Goal: Task Accomplishment & Management: Complete application form

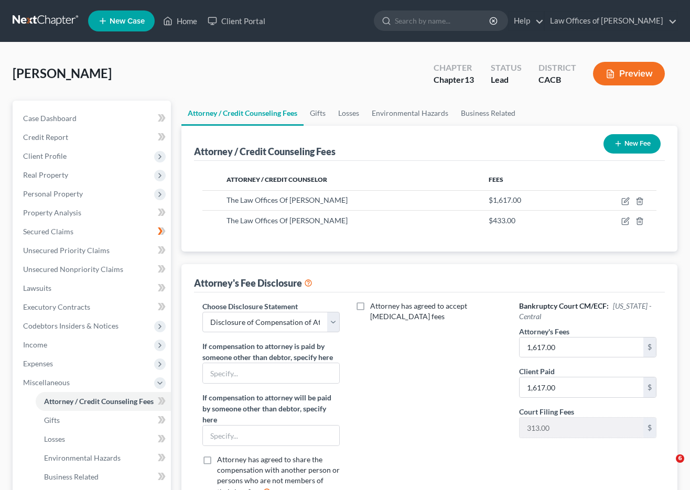
select select "0"
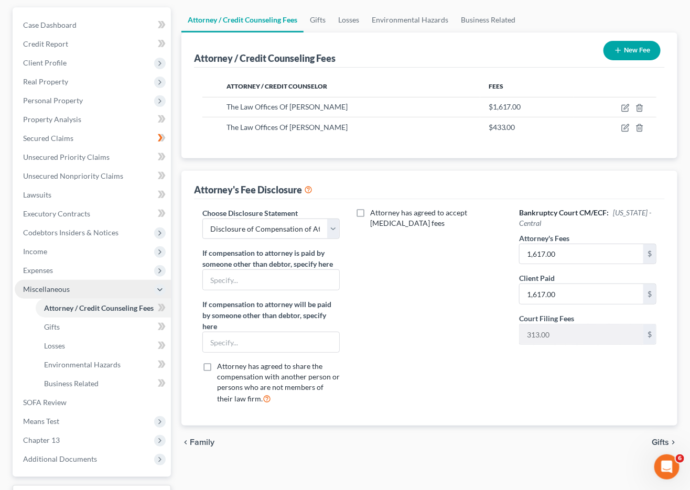
scroll to position [163, 0]
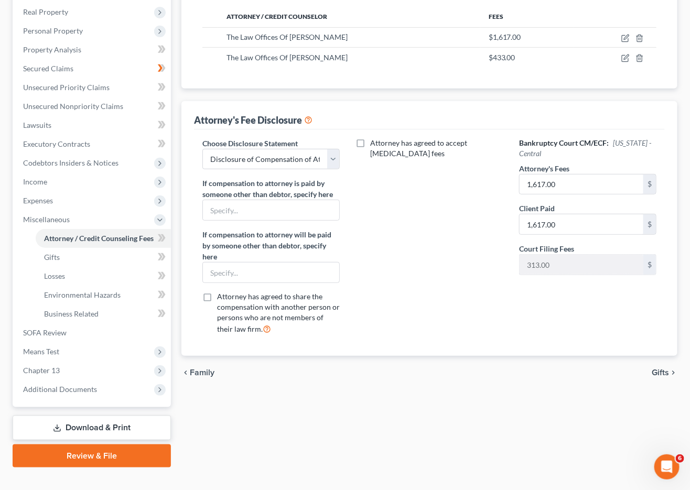
click at [79, 416] on link "Download & Print" at bounding box center [92, 428] width 158 height 25
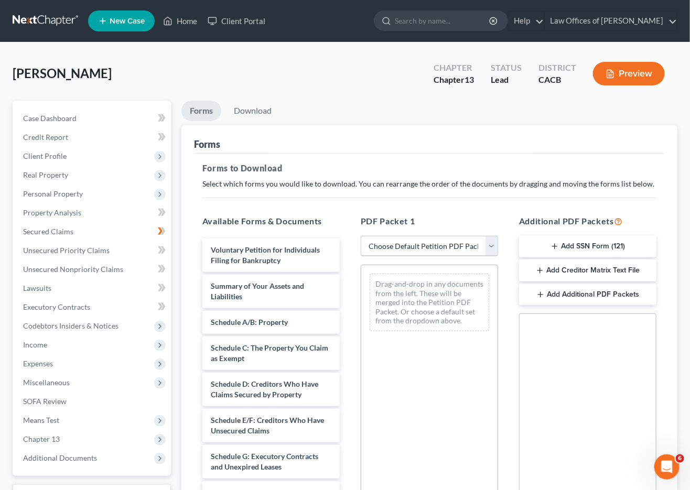
select select "0"
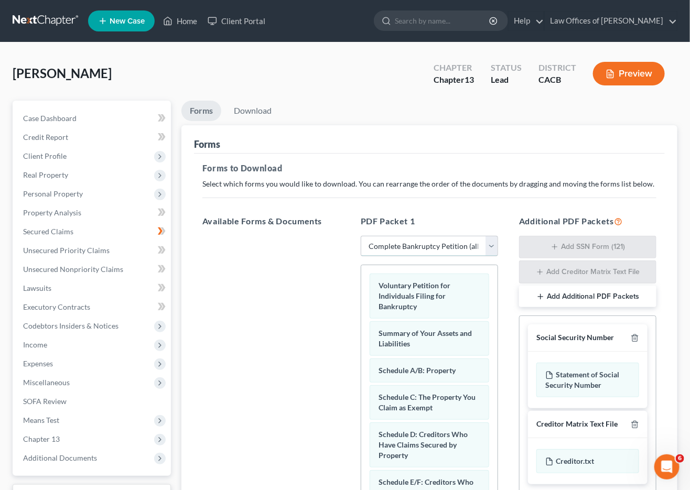
scroll to position [156, 0]
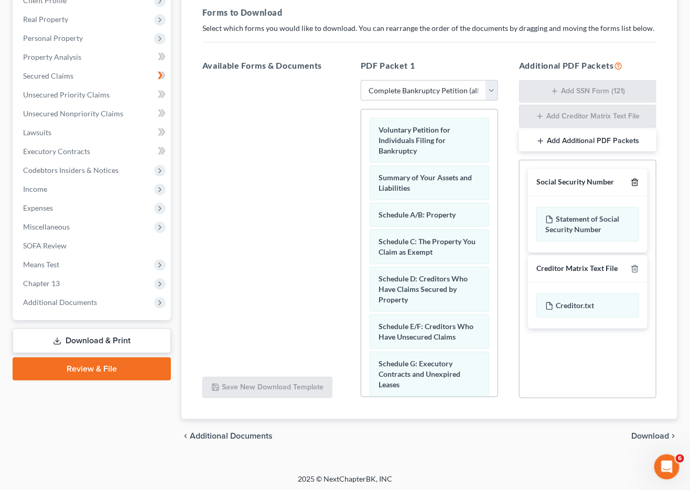
click at [639, 178] on icon "button" at bounding box center [635, 182] width 8 height 8
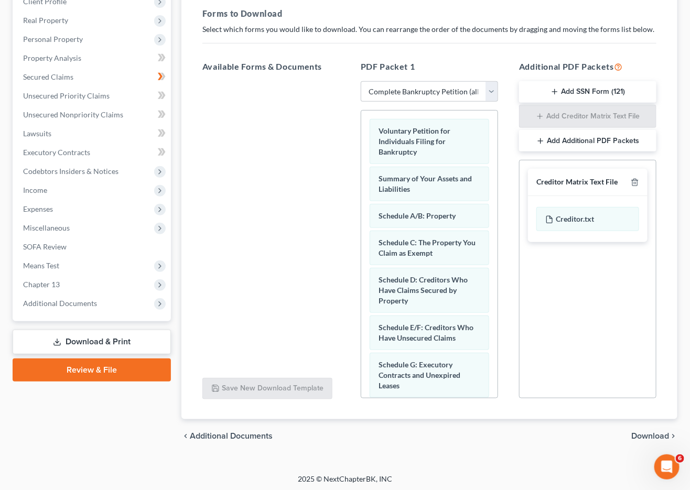
click at [634, 182] on icon "button" at bounding box center [635, 182] width 8 height 8
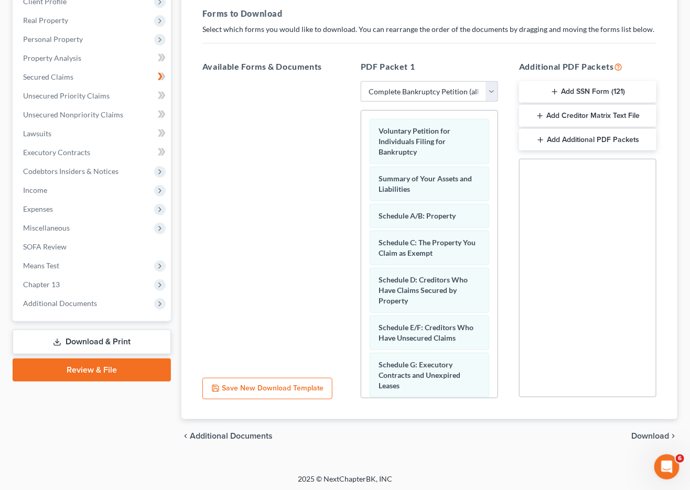
click at [633, 436] on span "Download" at bounding box center [650, 436] width 38 height 8
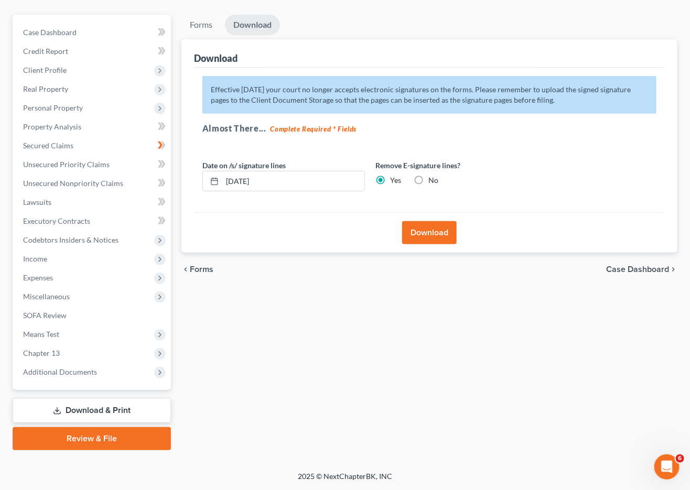
scroll to position [72, 0]
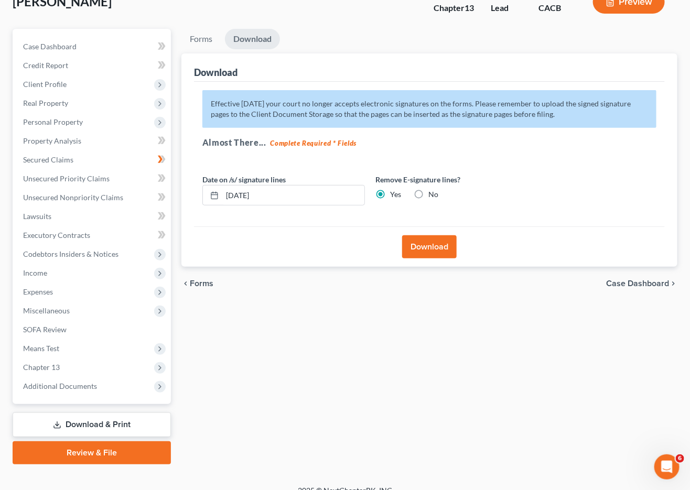
click at [428, 189] on label "No" at bounding box center [433, 194] width 10 height 10
click at [433, 189] on input "No" at bounding box center [436, 192] width 7 height 7
radio input "true"
radio input "false"
click at [424, 247] on button "Download" at bounding box center [429, 246] width 55 height 23
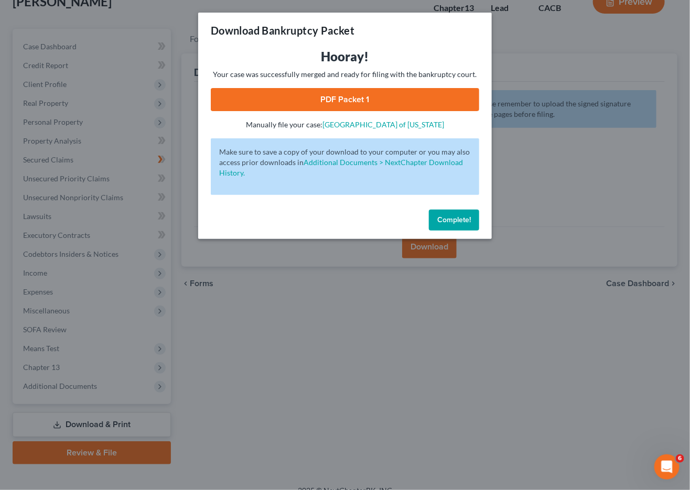
click at [267, 93] on link "PDF Packet 1" at bounding box center [345, 99] width 268 height 23
click at [454, 222] on button "Complete!" at bounding box center [454, 220] width 50 height 21
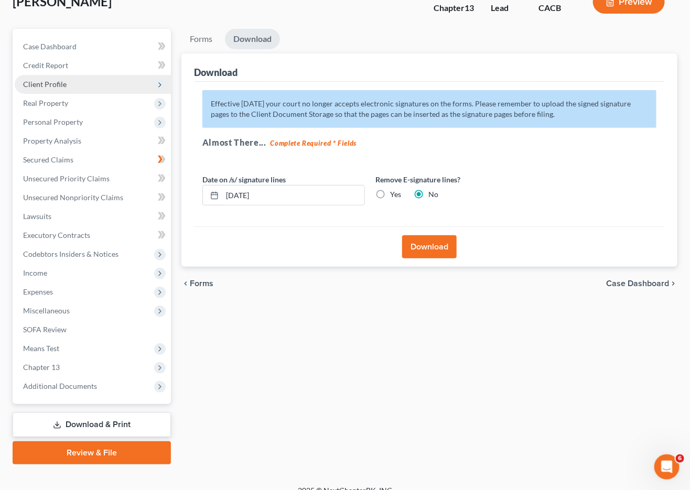
scroll to position [0, 0]
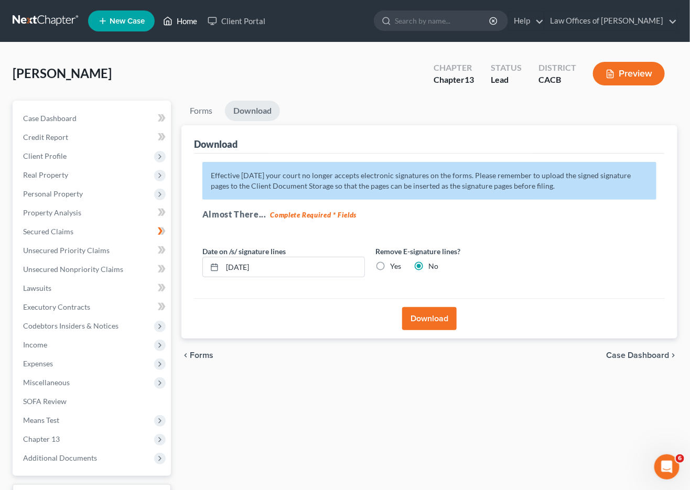
click at [168, 25] on icon at bounding box center [168, 21] width 7 height 8
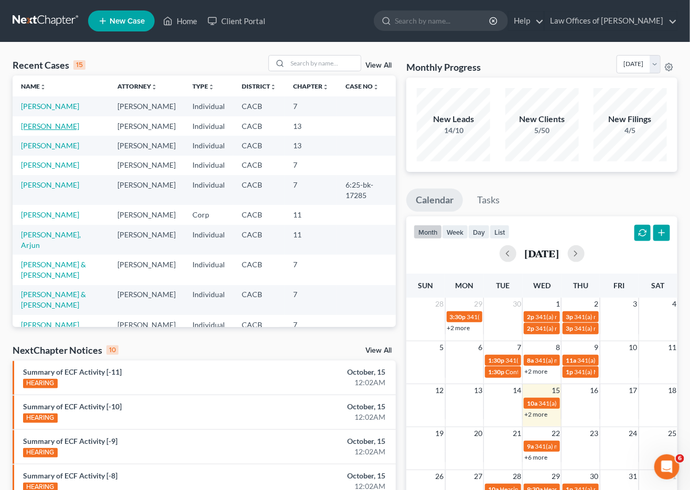
click at [53, 131] on link "[PERSON_NAME]" at bounding box center [50, 126] width 58 height 9
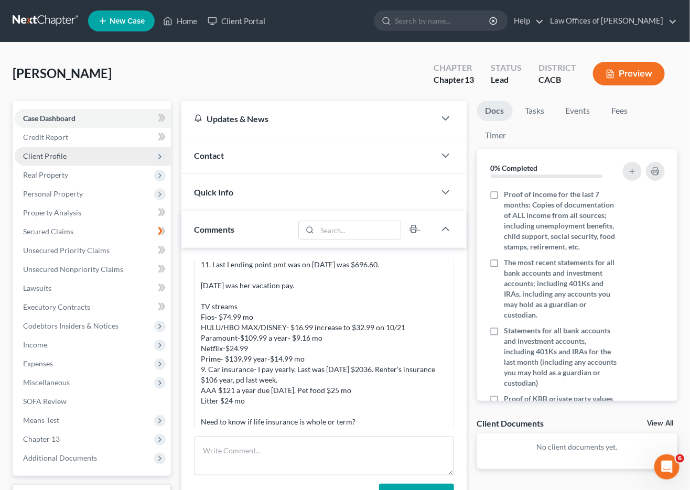
click at [70, 152] on span "Client Profile" at bounding box center [93, 156] width 156 height 19
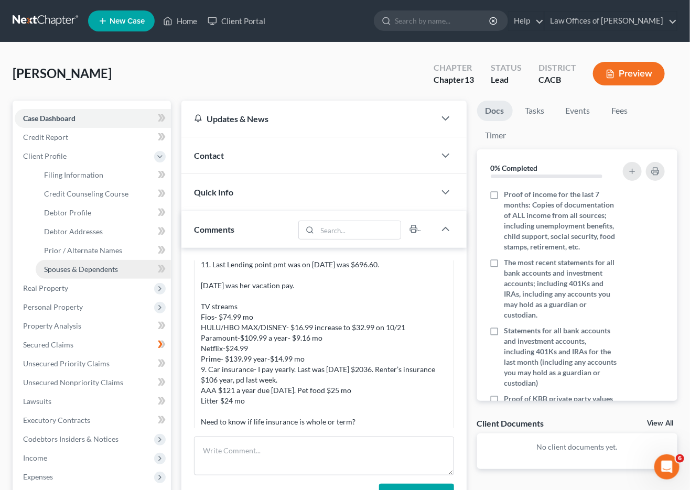
click at [73, 268] on link "Spouses & Dependents" at bounding box center [103, 269] width 135 height 19
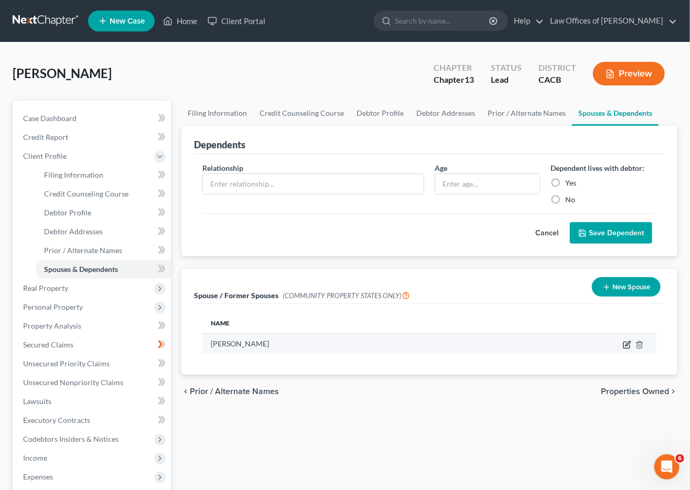
click at [628, 344] on icon "button" at bounding box center [627, 345] width 8 height 8
select select "1"
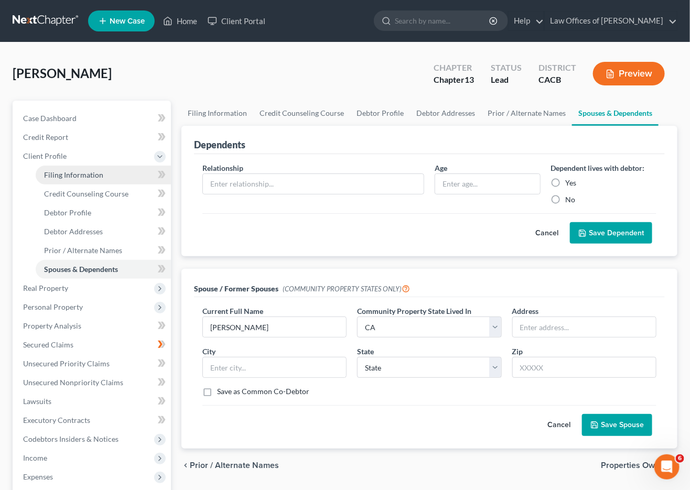
click at [84, 175] on span "Filing Information" at bounding box center [73, 174] width 59 height 9
select select "1"
select select "0"
select select "3"
select select "7"
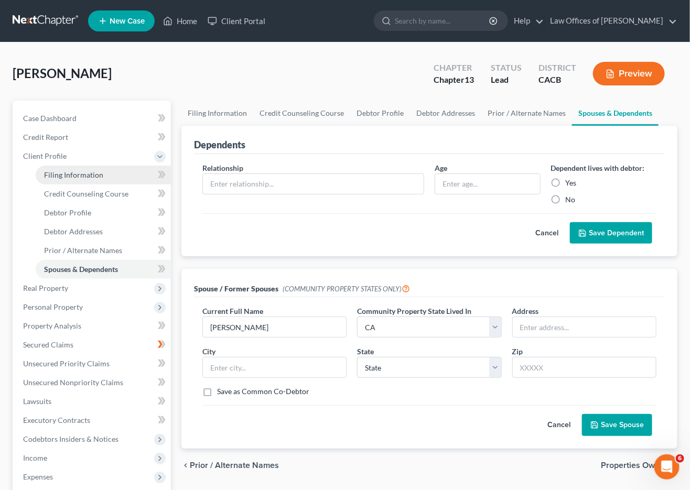
select select "0"
select select "4"
select select "0"
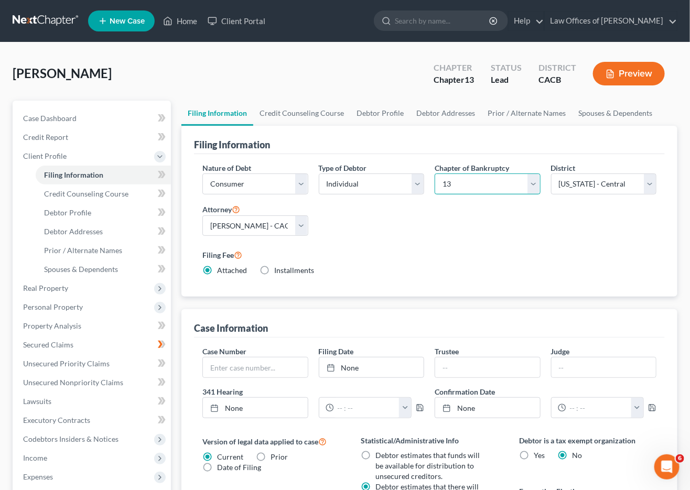
select select "0"
click at [391, 253] on label "Filing Fee" at bounding box center [429, 255] width 454 height 13
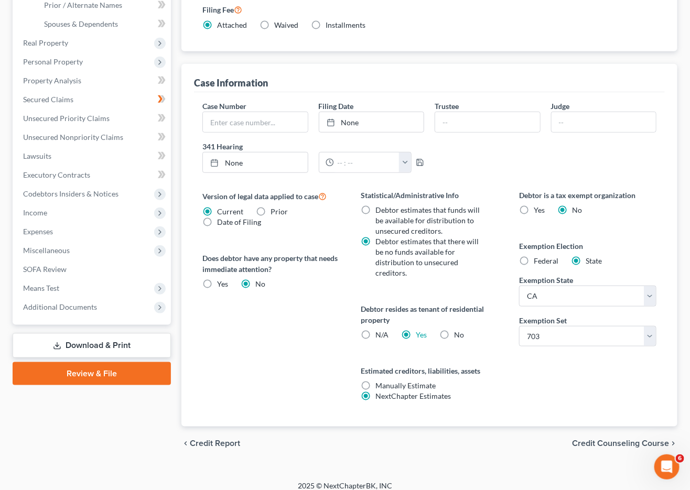
click at [92, 333] on link "Download & Print" at bounding box center [92, 345] width 158 height 25
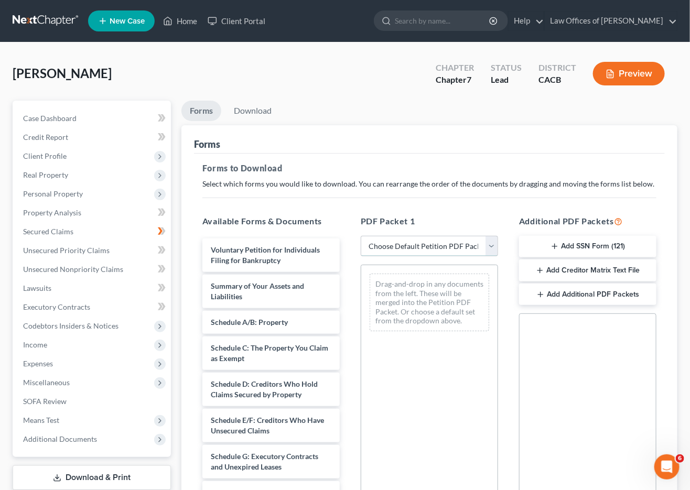
select select "0"
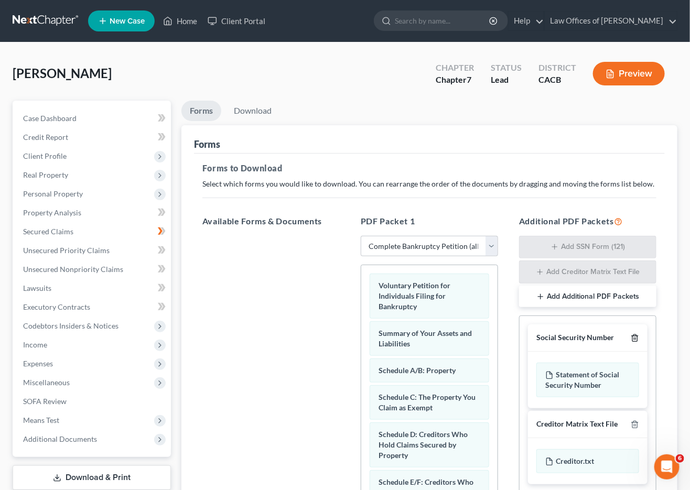
click at [628, 335] on div at bounding box center [633, 338] width 13 height 10
click at [633, 334] on icon "button" at bounding box center [635, 338] width 8 height 8
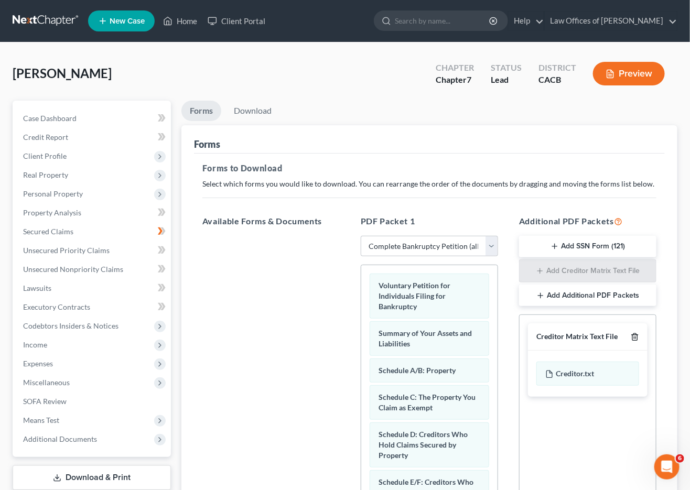
click at [633, 334] on icon "button" at bounding box center [634, 337] width 5 height 7
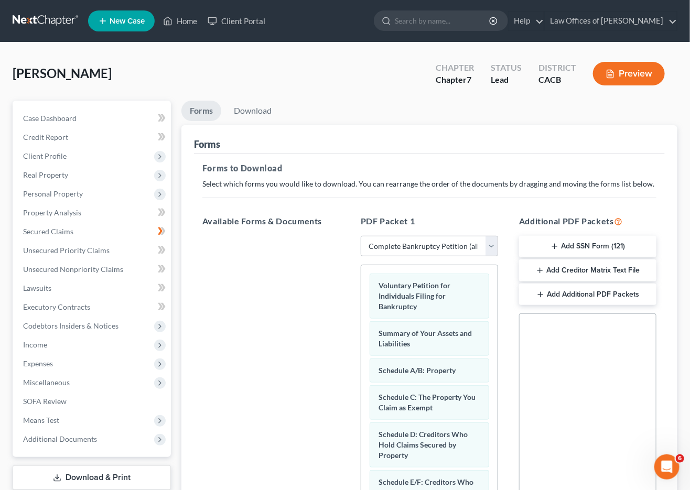
scroll to position [155, 0]
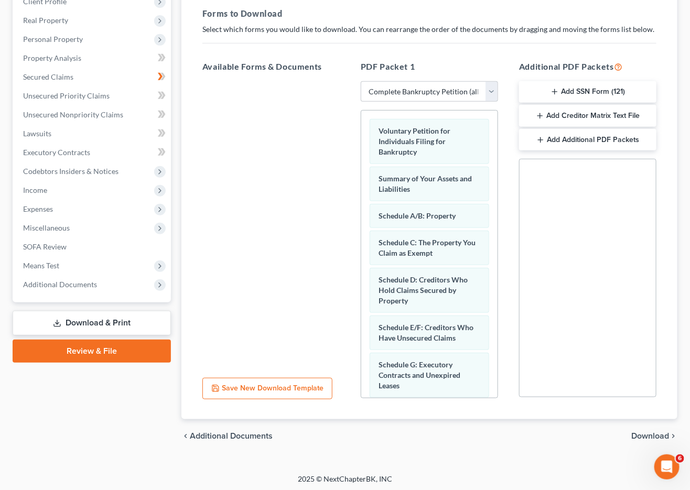
click at [644, 427] on div "chevron_left Additional Documents Download chevron_right" at bounding box center [429, 436] width 496 height 34
click at [642, 433] on span "Download" at bounding box center [650, 436] width 38 height 8
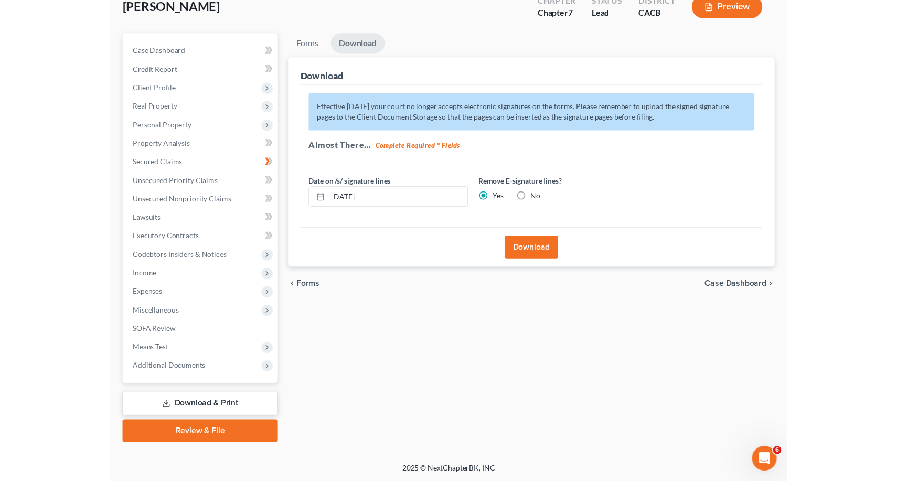
scroll to position [53, 0]
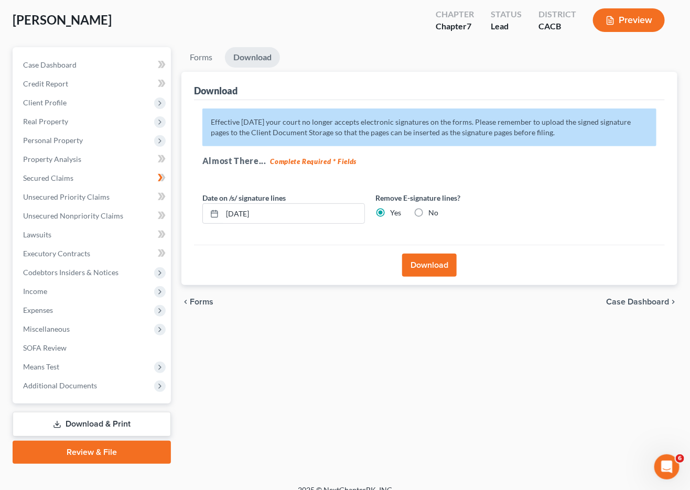
drag, startPoint x: 420, startPoint y: 208, endPoint x: 422, endPoint y: 223, distance: 15.3
click at [428, 208] on label "No" at bounding box center [433, 213] width 10 height 10
click at [433, 208] on input "No" at bounding box center [436, 211] width 7 height 7
radio input "true"
radio input "false"
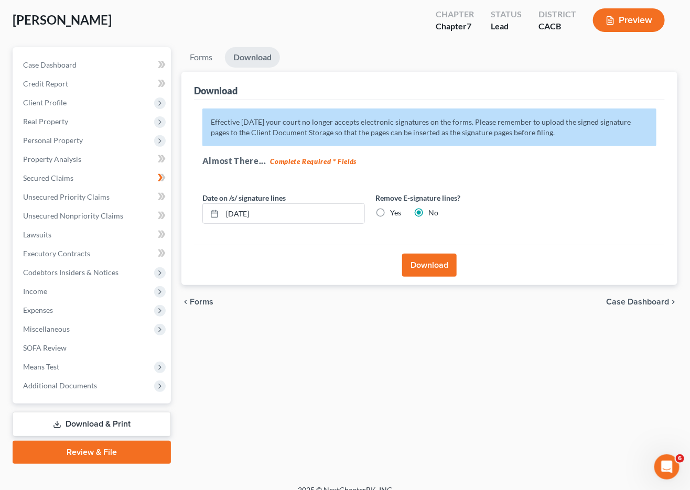
click at [428, 266] on button "Download" at bounding box center [429, 265] width 55 height 23
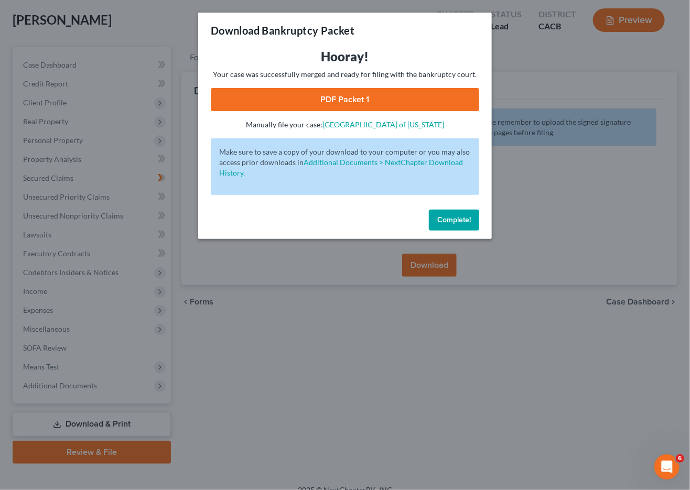
click at [296, 94] on link "PDF Packet 1" at bounding box center [345, 99] width 268 height 23
click at [457, 215] on span "Complete!" at bounding box center [454, 219] width 34 height 9
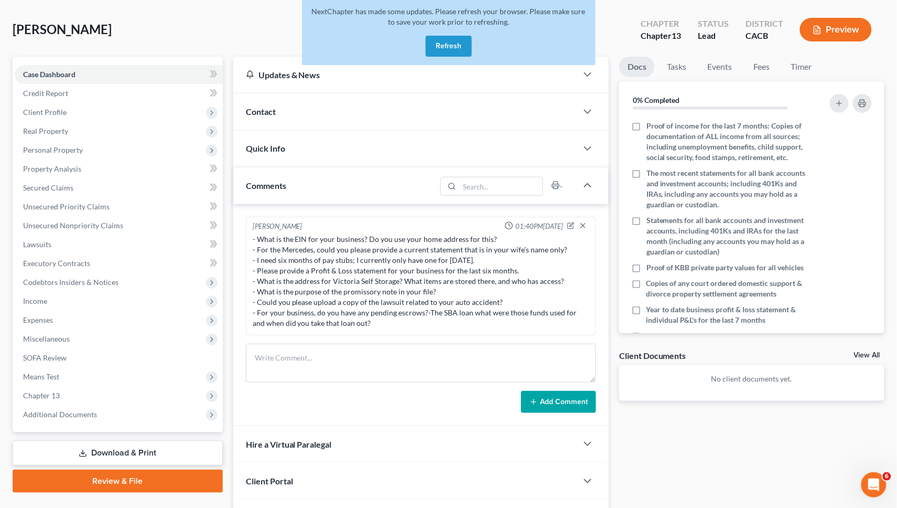
click at [455, 45] on button "Refresh" at bounding box center [449, 46] width 46 height 21
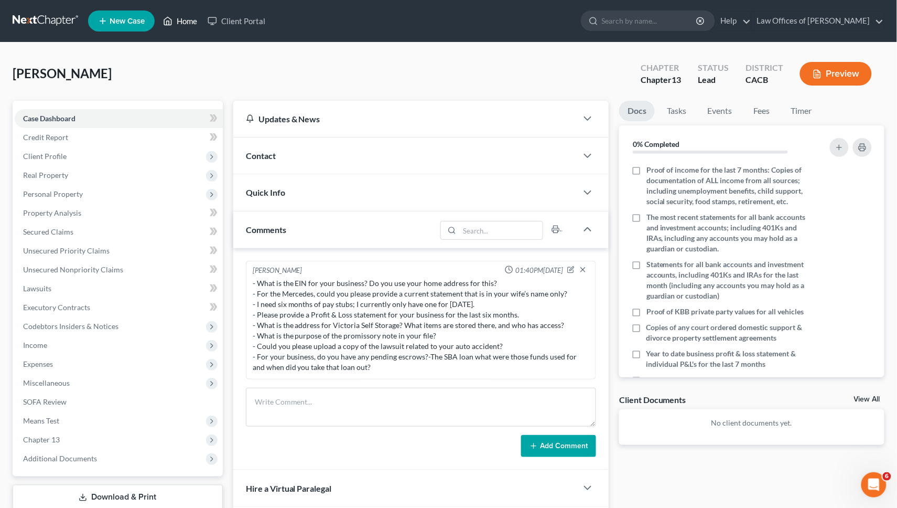
click at [176, 19] on link "Home" at bounding box center [180, 21] width 45 height 19
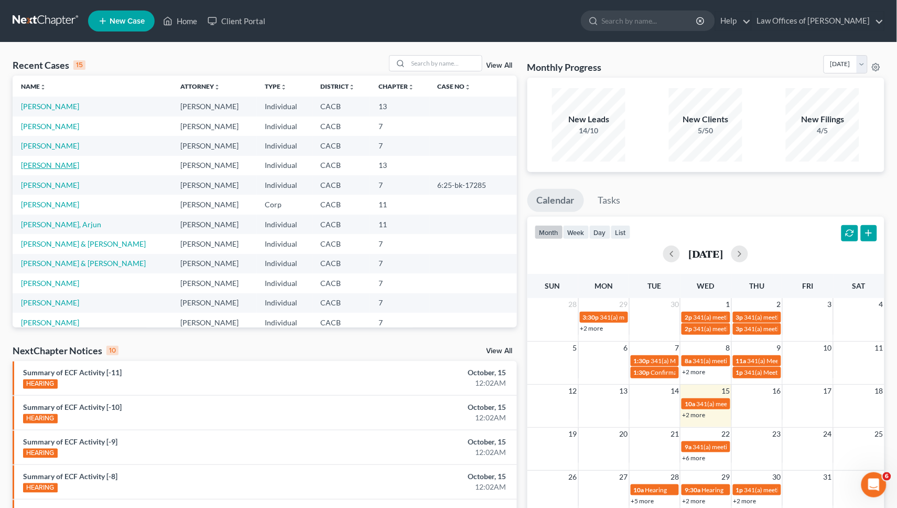
click at [49, 161] on link "[PERSON_NAME]" at bounding box center [50, 164] width 58 height 9
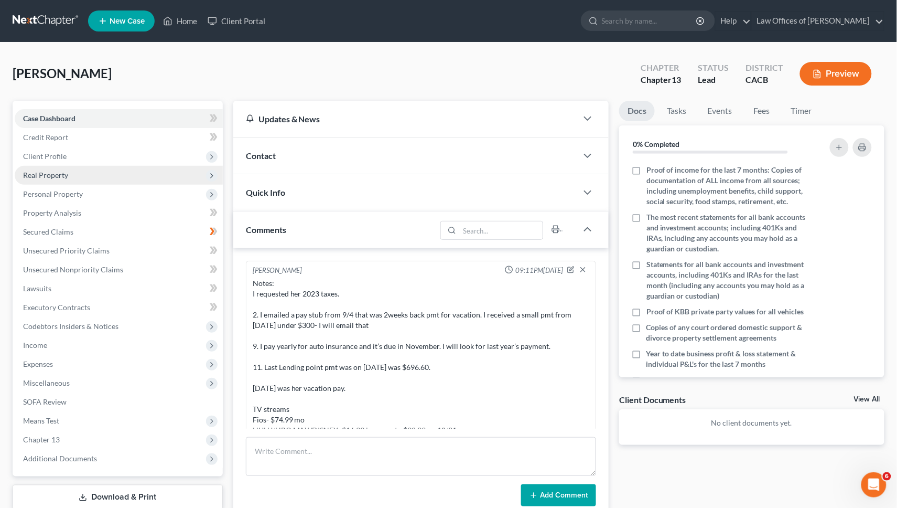
scroll to position [93, 0]
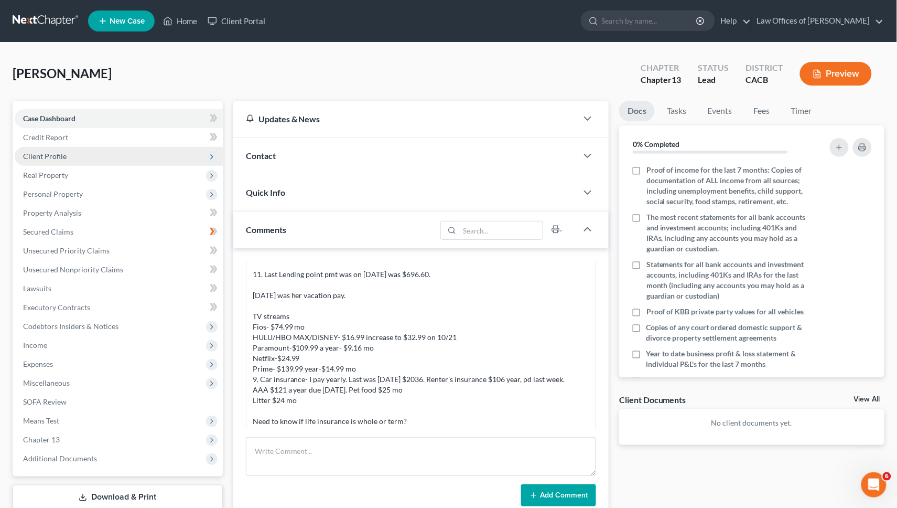
click at [53, 153] on span "Client Profile" at bounding box center [45, 156] width 44 height 9
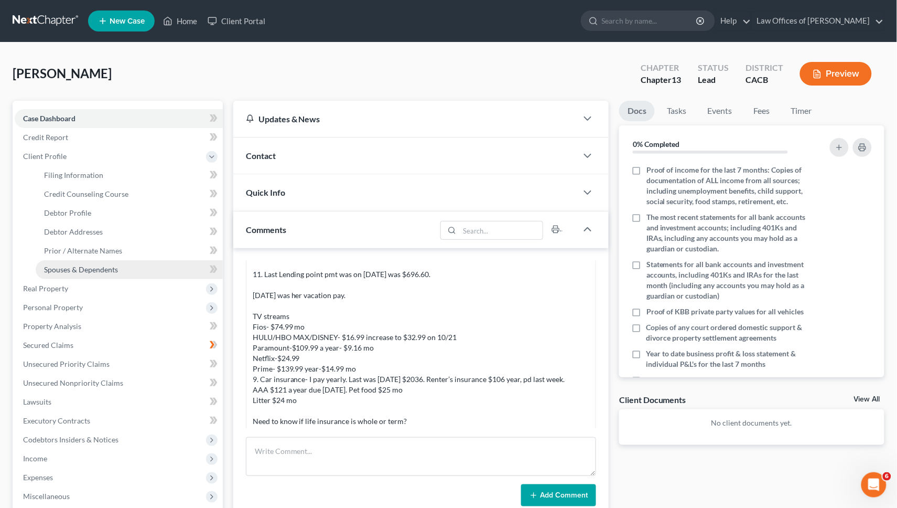
click at [69, 265] on span "Spouses & Dependents" at bounding box center [81, 269] width 74 height 9
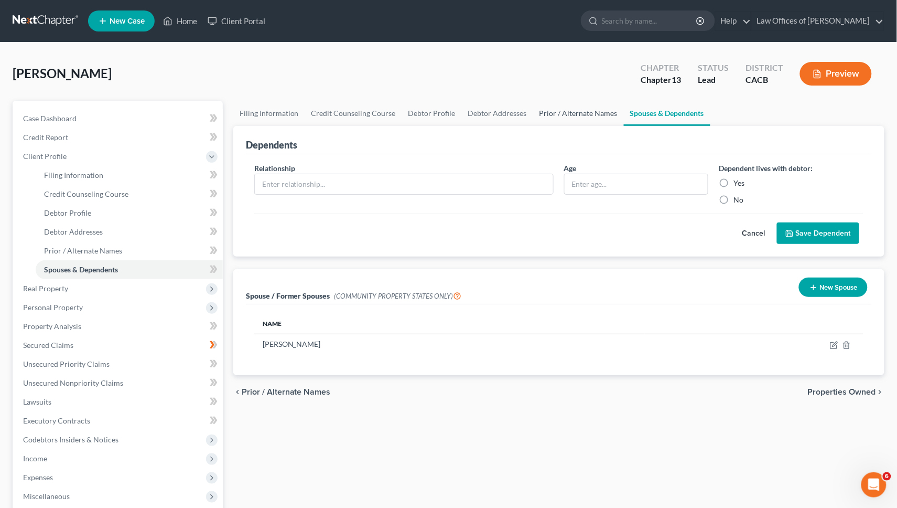
click at [564, 110] on link "Prior / Alternate Names" at bounding box center [578, 113] width 91 height 25
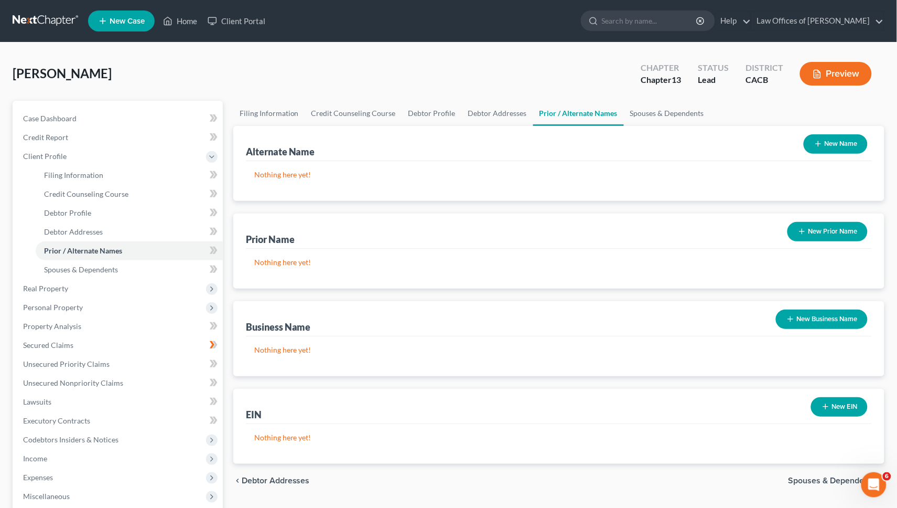
click at [812, 235] on button "New Prior Name" at bounding box center [827, 231] width 80 height 19
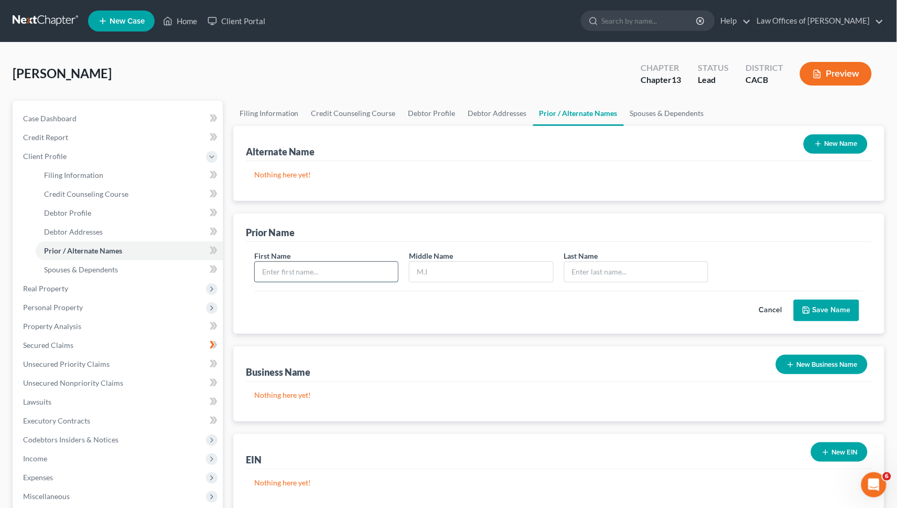
click at [347, 263] on input "text" at bounding box center [327, 272] width 144 height 20
type input "[PERSON_NAME]"
type input "m"
type input "M"
type input "[PERSON_NAME]"
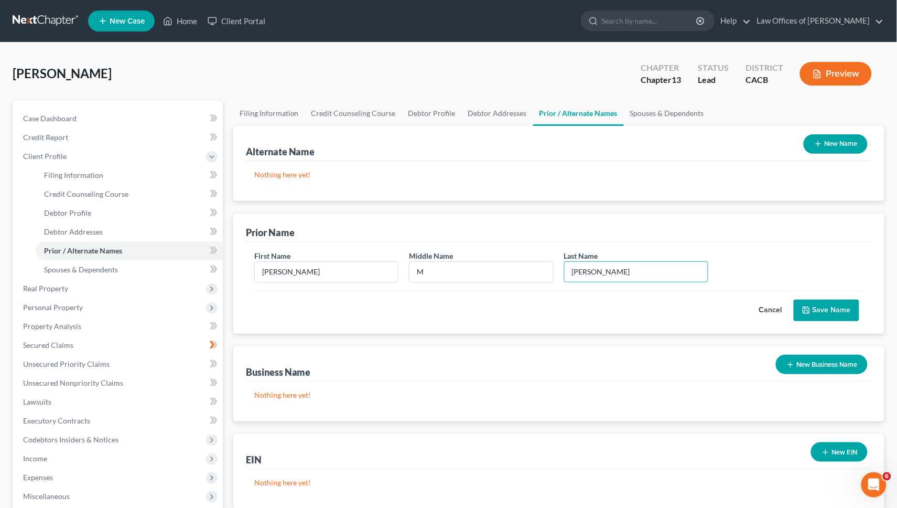
click at [822, 306] on button "Save Name" at bounding box center [827, 310] width 66 height 22
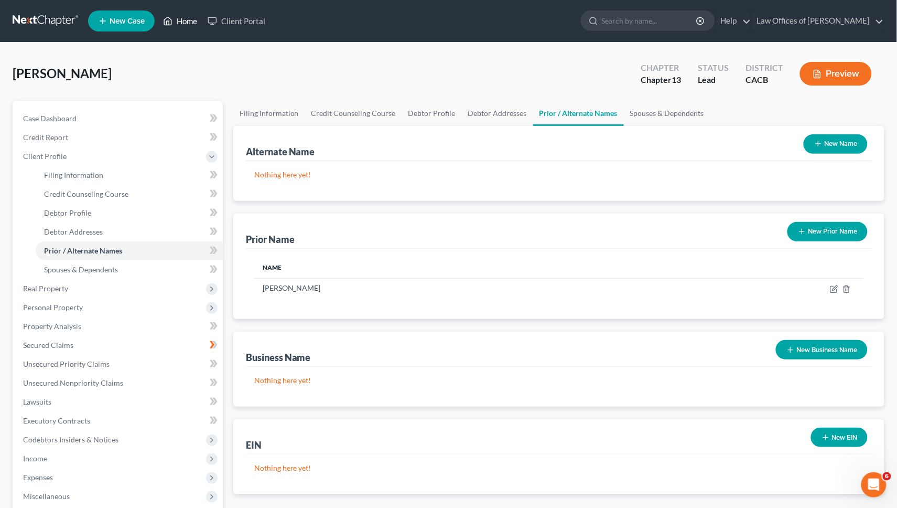
click at [177, 24] on link "Home" at bounding box center [180, 21] width 45 height 19
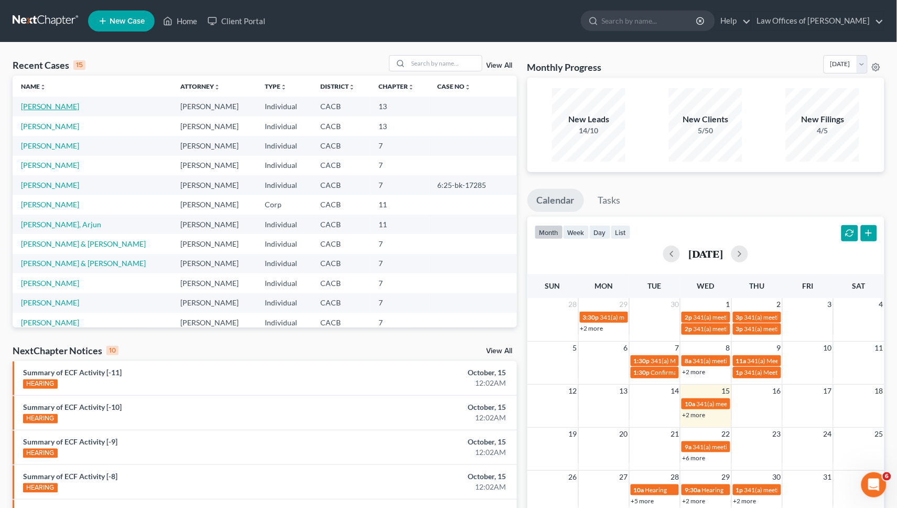
click at [56, 110] on link "[PERSON_NAME]" at bounding box center [50, 106] width 58 height 9
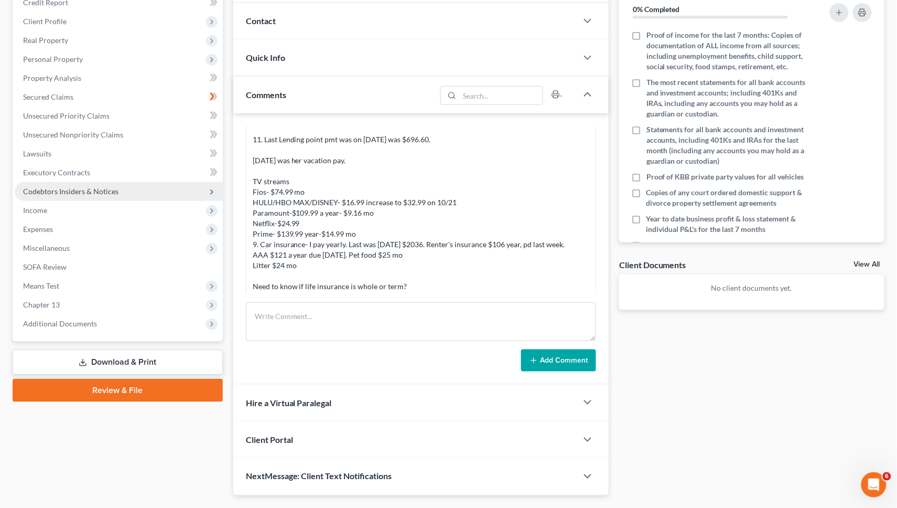
scroll to position [161, 0]
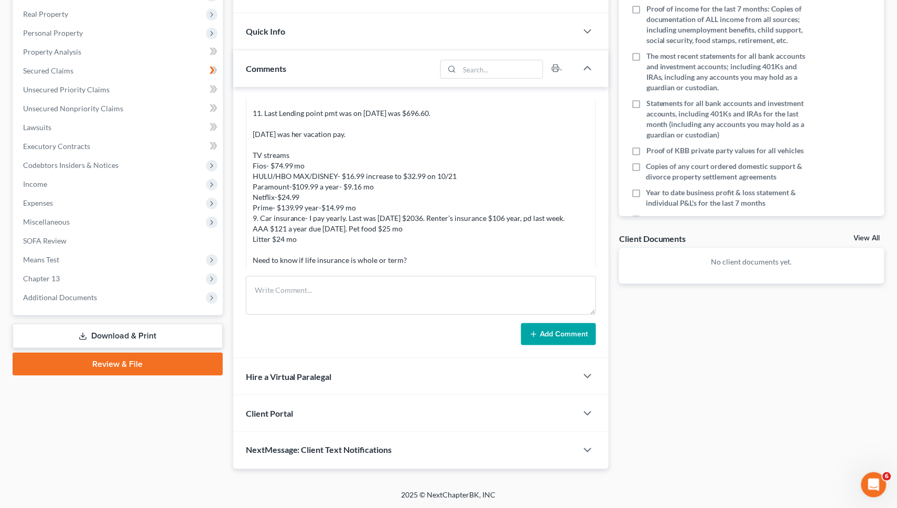
click at [102, 327] on link "Download & Print" at bounding box center [118, 335] width 210 height 25
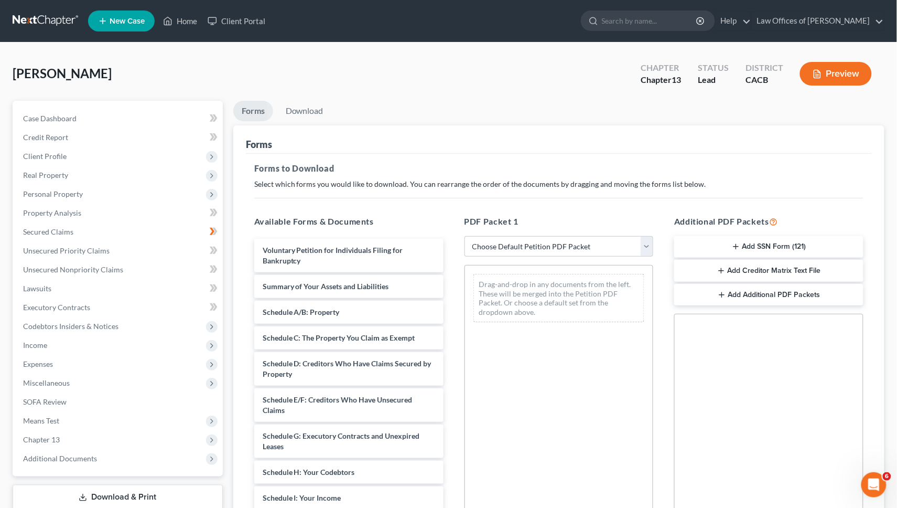
drag, startPoint x: 331, startPoint y: 166, endPoint x: 548, endPoint y: 232, distance: 226.2
click at [548, 232] on div "PDF Packet 1 Choose Default Petition PDF Packet Complete Bankruptcy Petition (a…" at bounding box center [559, 384] width 210 height 355
select select "0"
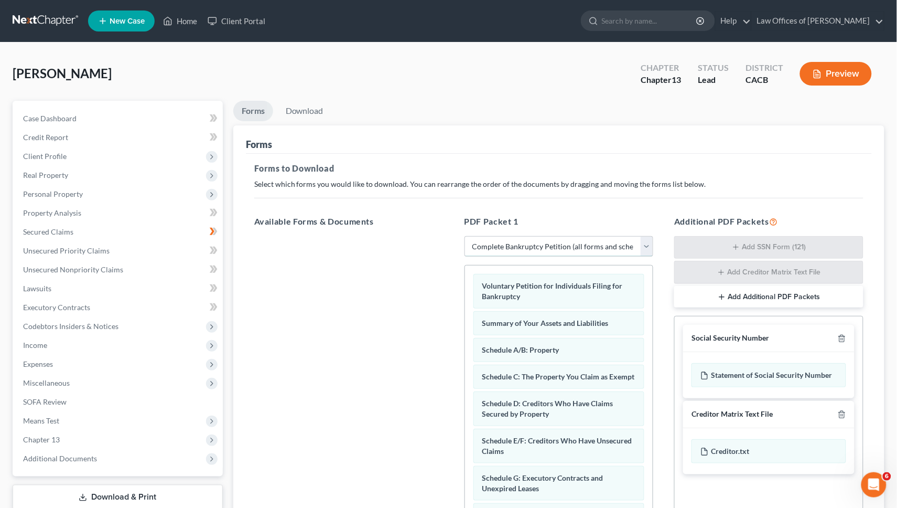
scroll to position [138, 0]
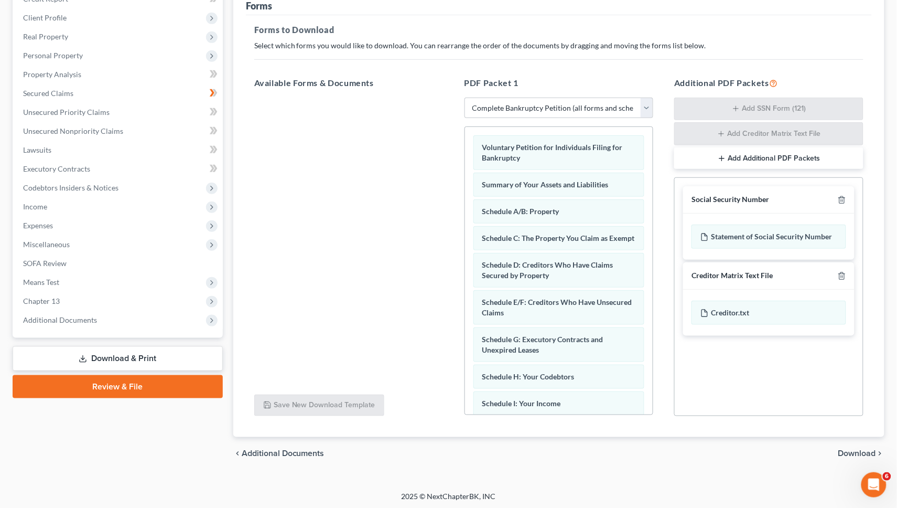
drag, startPoint x: 838, startPoint y: 193, endPoint x: 843, endPoint y: 204, distance: 12.7
click at [838, 195] on div at bounding box center [840, 200] width 13 height 10
click at [842, 274] on polyline "button" at bounding box center [842, 274] width 6 height 0
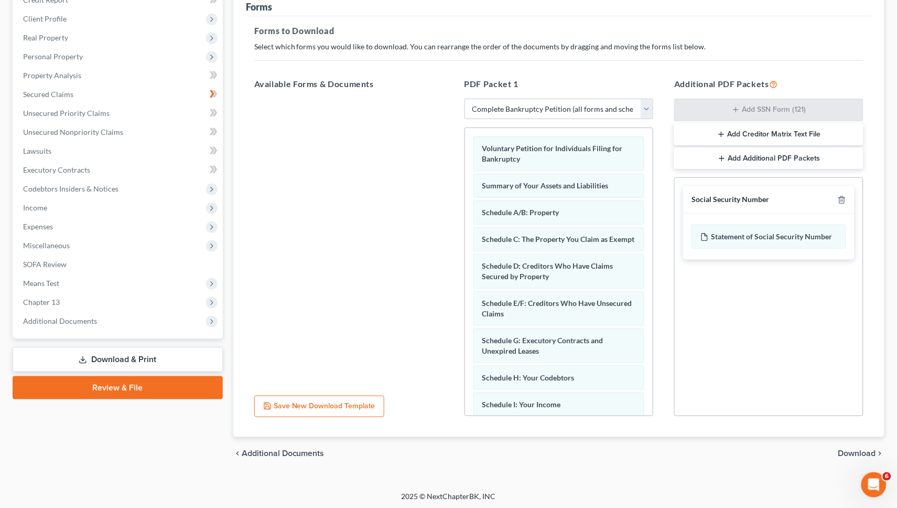
click at [844, 190] on div "Social Security Number" at bounding box center [768, 199] width 171 height 27
click at [843, 196] on icon "button" at bounding box center [842, 200] width 8 height 8
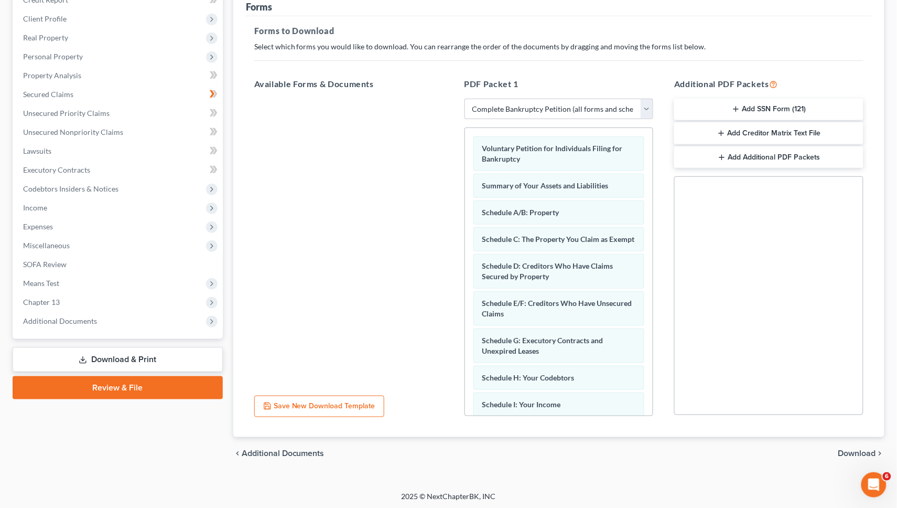
click at [860, 453] on span "Download" at bounding box center [857, 453] width 38 height 8
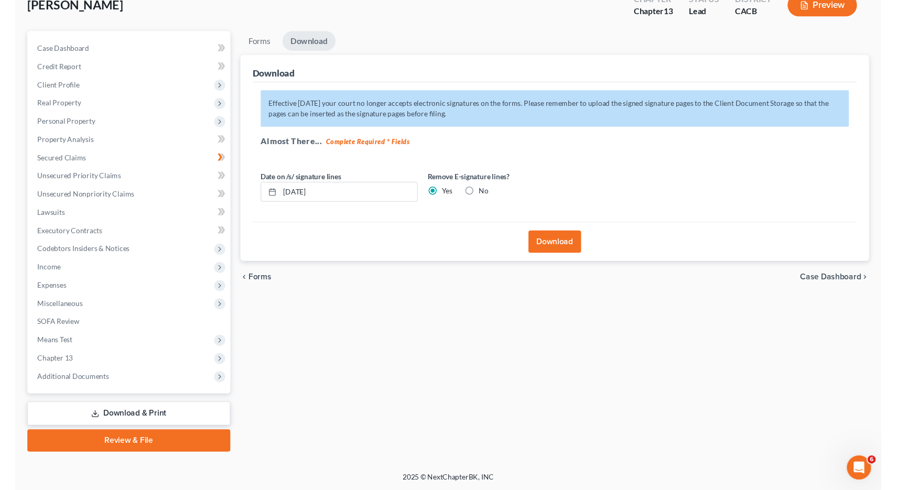
scroll to position [55, 0]
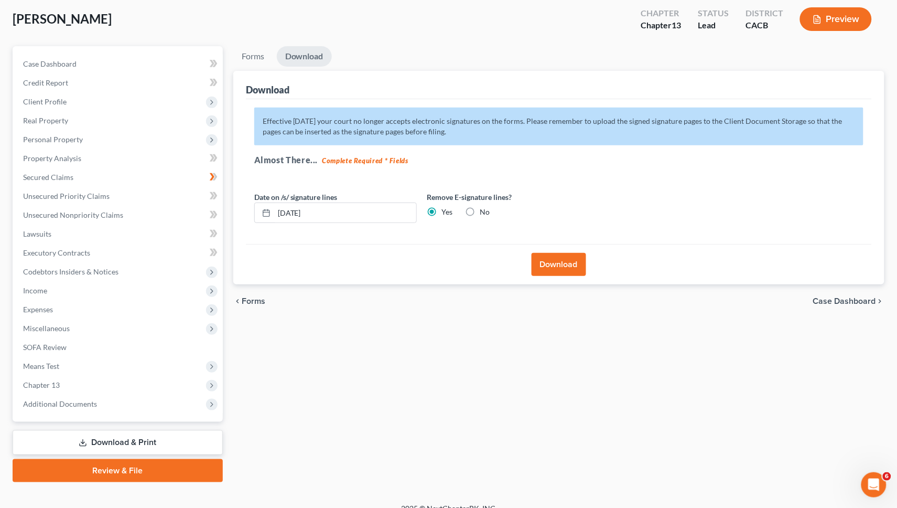
click at [480, 207] on label "No" at bounding box center [485, 212] width 10 height 10
click at [484, 207] on input "No" at bounding box center [487, 210] width 7 height 7
radio input "true"
radio input "false"
click at [574, 260] on button "Download" at bounding box center [559, 264] width 55 height 23
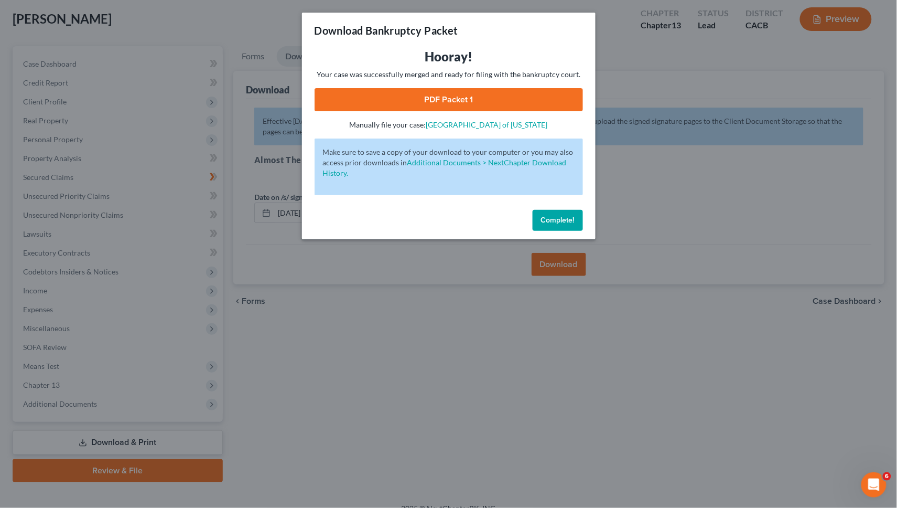
click at [439, 101] on link "PDF Packet 1" at bounding box center [449, 99] width 268 height 23
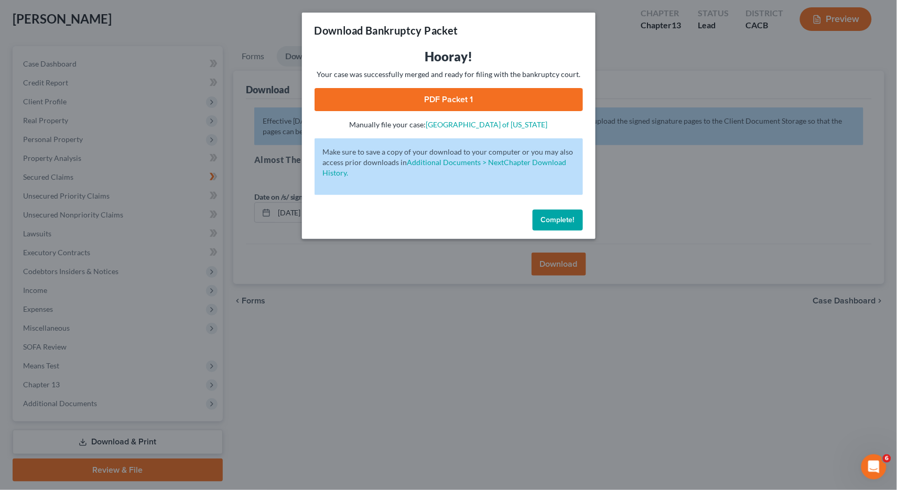
click at [555, 217] on span "Complete!" at bounding box center [558, 219] width 34 height 9
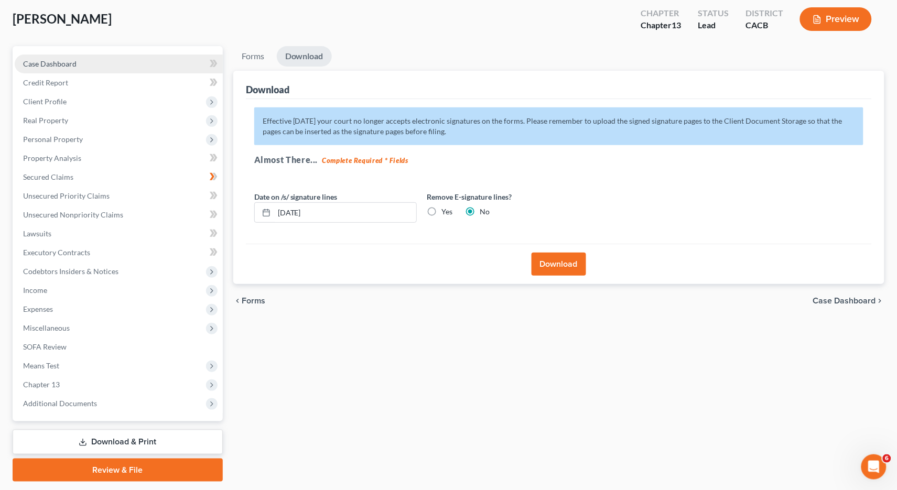
click at [85, 64] on link "Case Dashboard" at bounding box center [119, 64] width 208 height 19
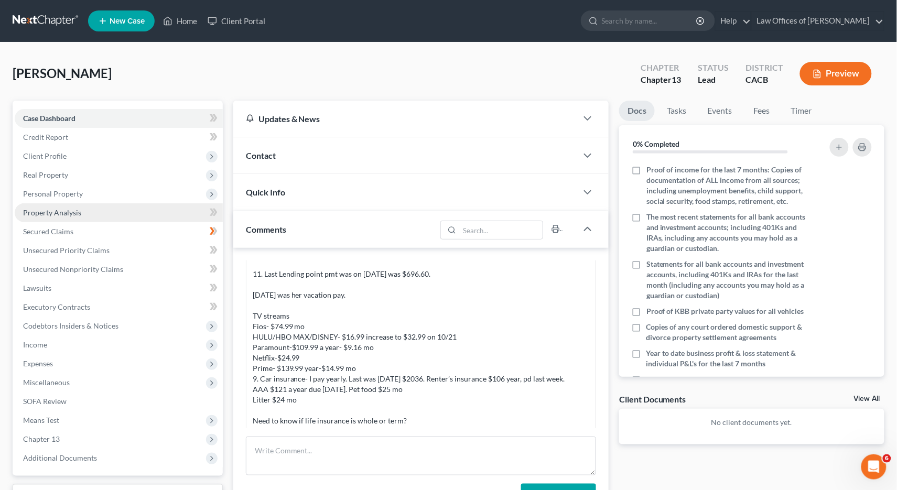
scroll to position [2, 0]
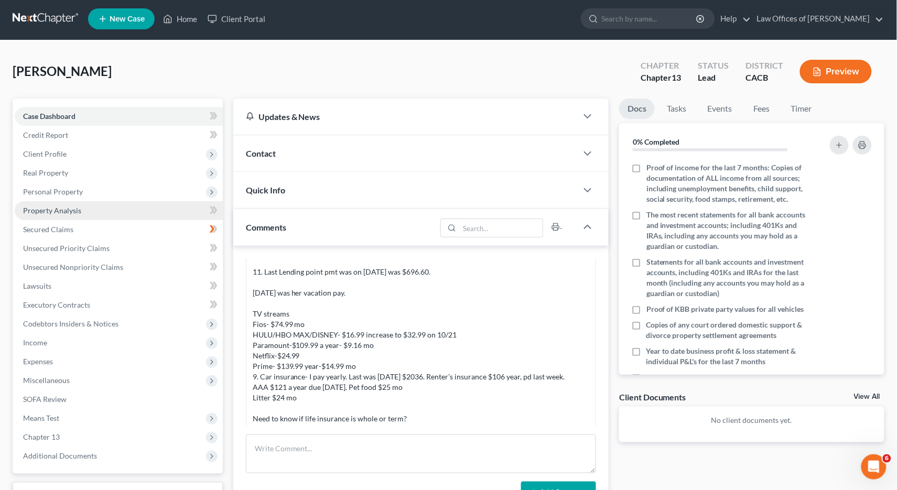
click at [53, 208] on span "Property Analysis" at bounding box center [52, 210] width 58 height 9
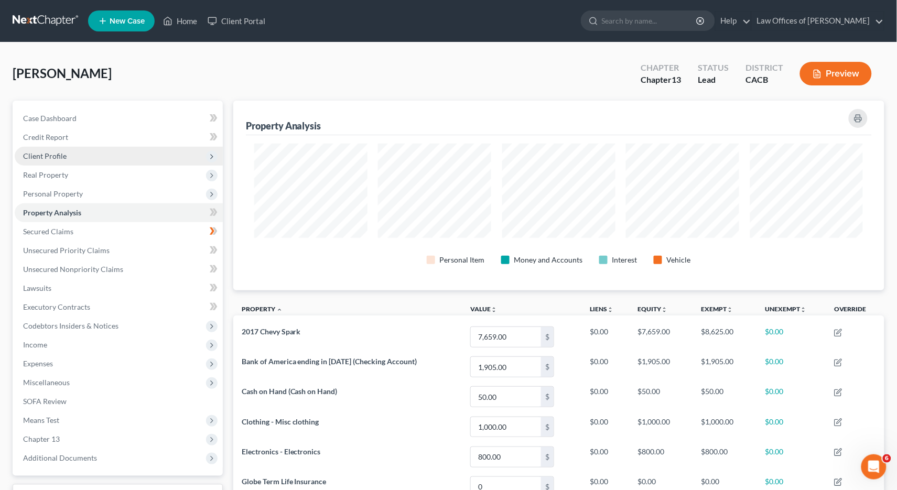
click at [59, 152] on span "Client Profile" at bounding box center [45, 156] width 44 height 9
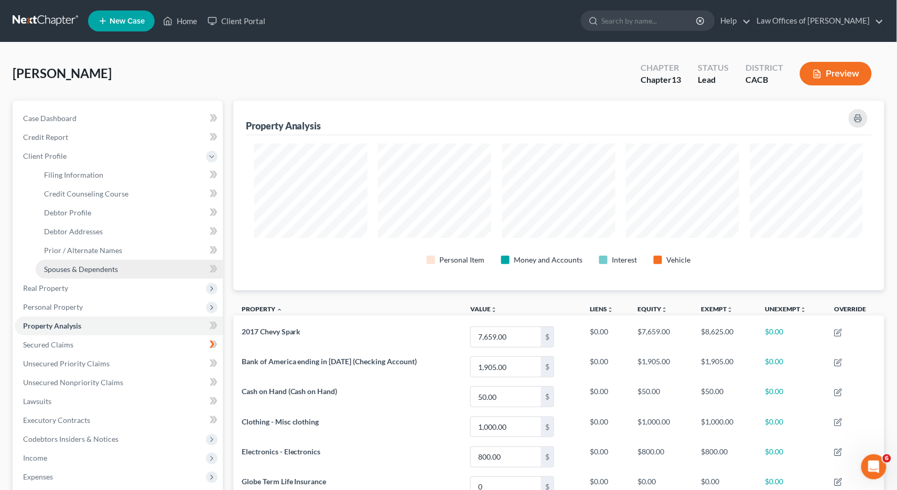
click at [81, 265] on span "Spouses & Dependents" at bounding box center [81, 269] width 74 height 9
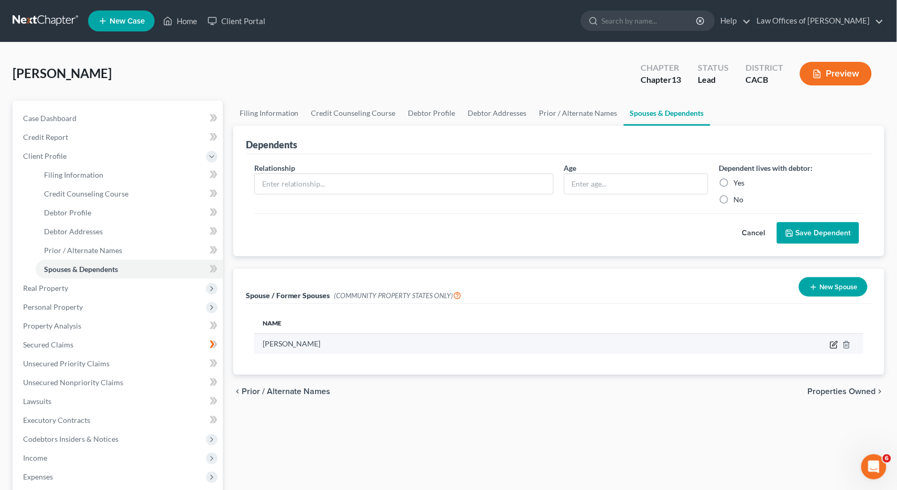
click at [834, 341] on icon "button" at bounding box center [834, 345] width 8 height 8
select select "1"
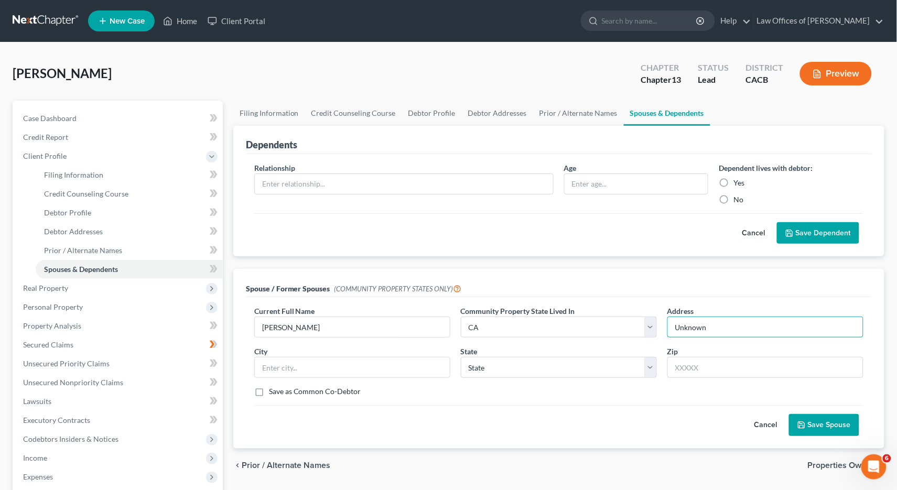
type input "Unknown"
click at [846, 421] on button "Save Spouse" at bounding box center [824, 425] width 70 height 22
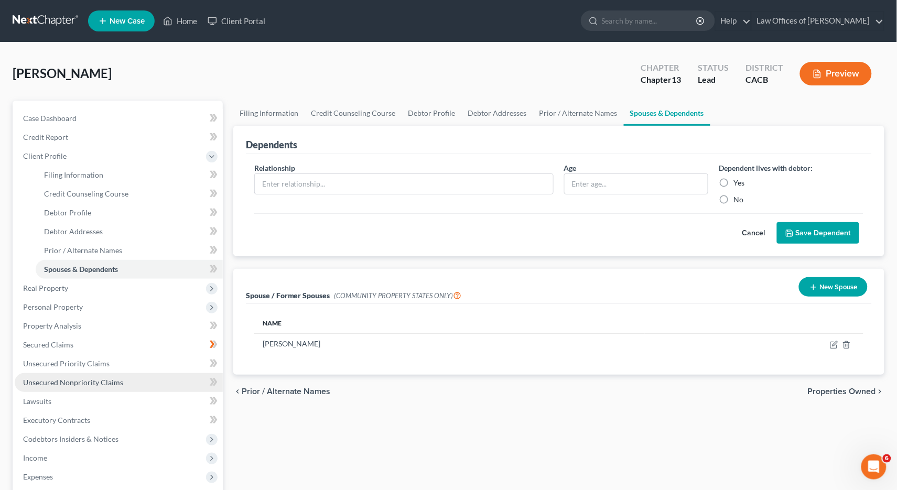
scroll to position [118, 0]
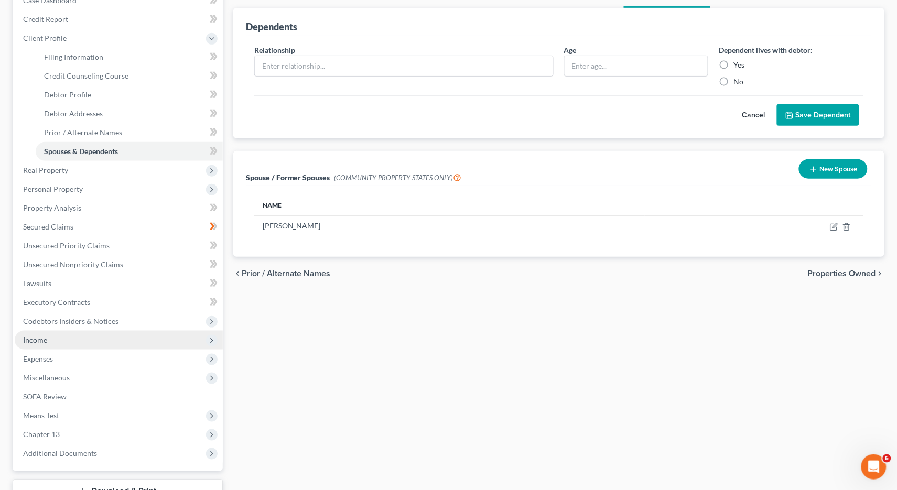
click at [48, 331] on span "Income" at bounding box center [119, 340] width 208 height 19
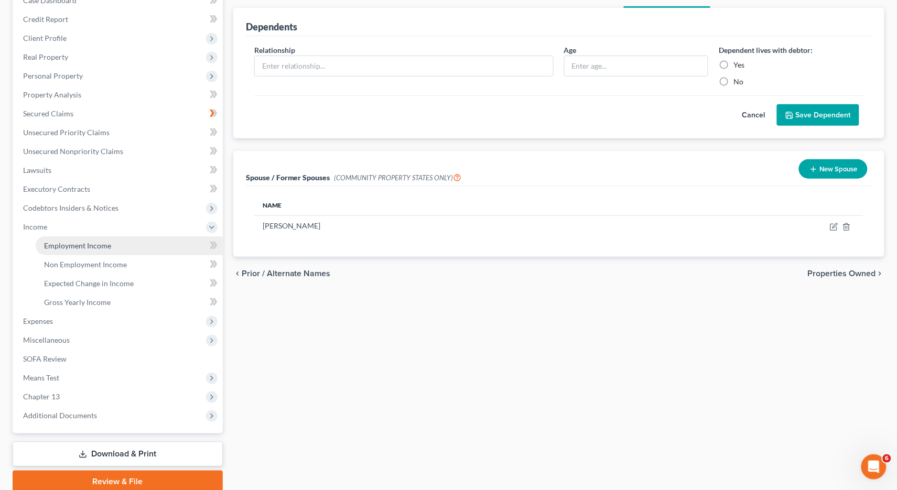
click at [89, 241] on span "Employment Income" at bounding box center [77, 245] width 67 height 9
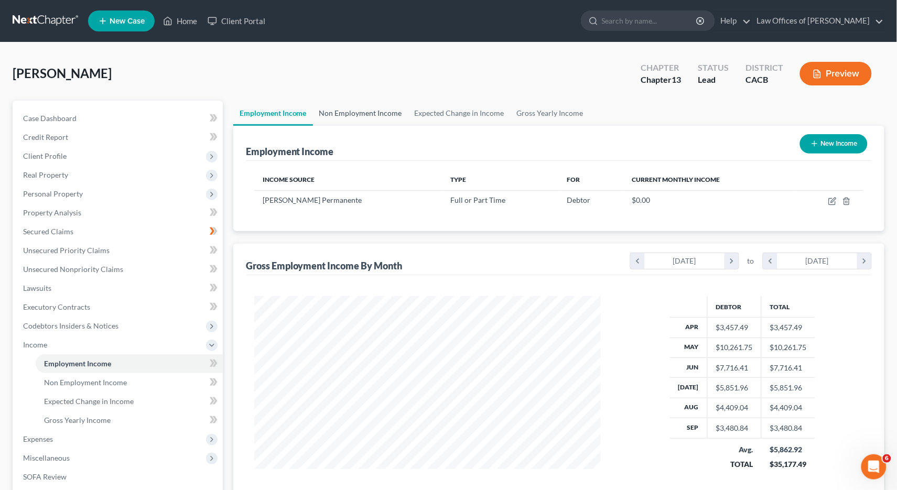
scroll to position [183, 368]
click at [350, 107] on link "Non Employment Income" at bounding box center [360, 113] width 95 height 25
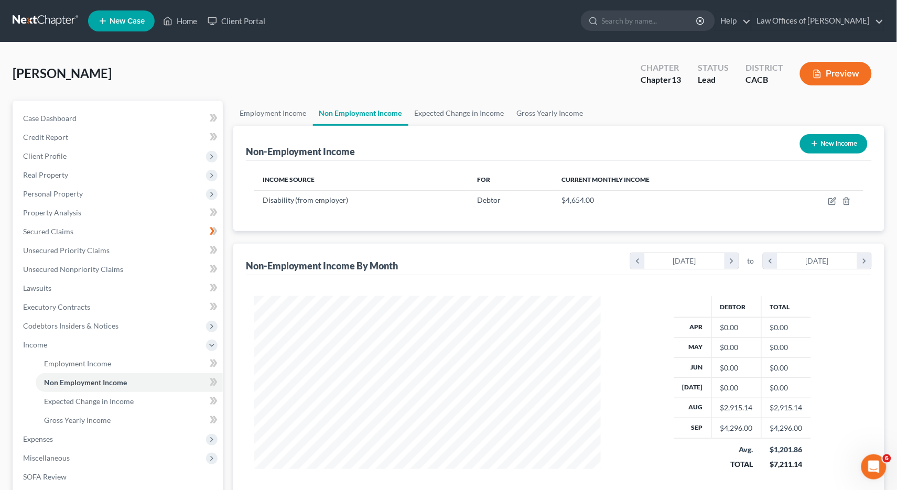
scroll to position [183, 368]
click at [836, 200] on icon "button" at bounding box center [832, 201] width 8 height 8
select select "1"
select select "2"
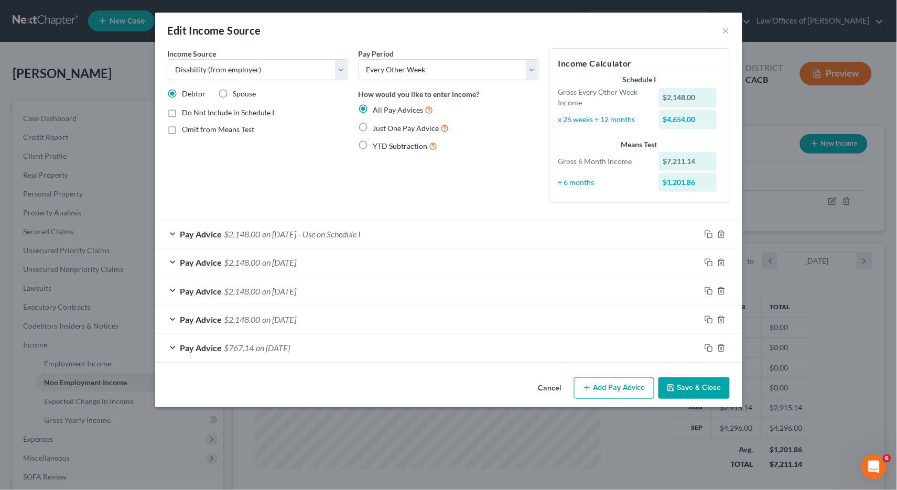
click at [682, 381] on button "Save & Close" at bounding box center [694, 388] width 71 height 22
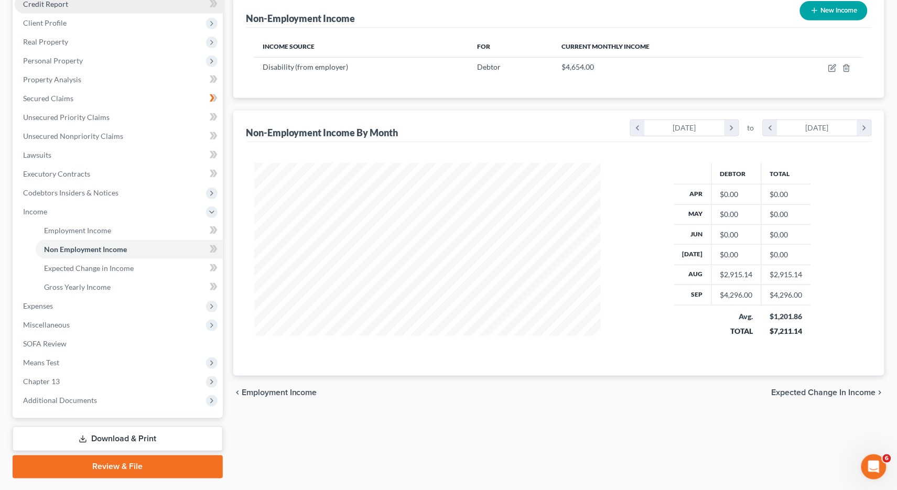
scroll to position [79, 0]
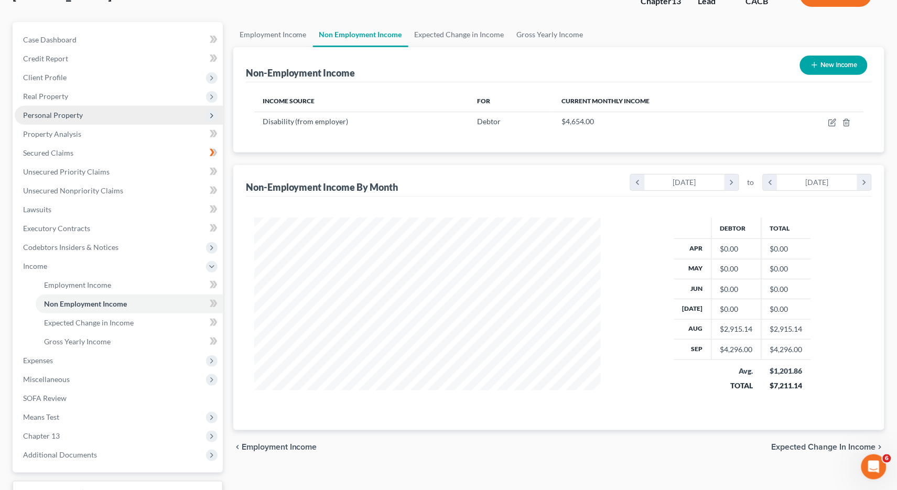
click at [57, 115] on span "Personal Property" at bounding box center [53, 115] width 60 height 9
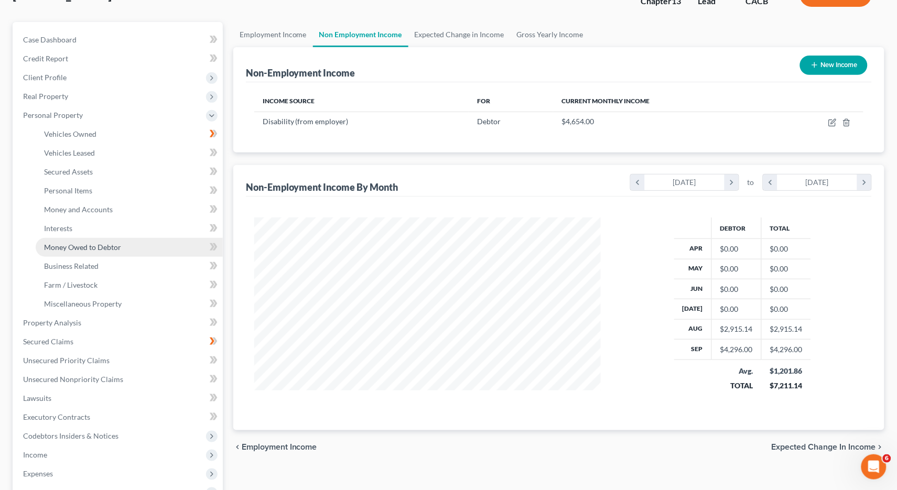
click at [65, 243] on span "Money Owed to Debtor" at bounding box center [82, 247] width 77 height 9
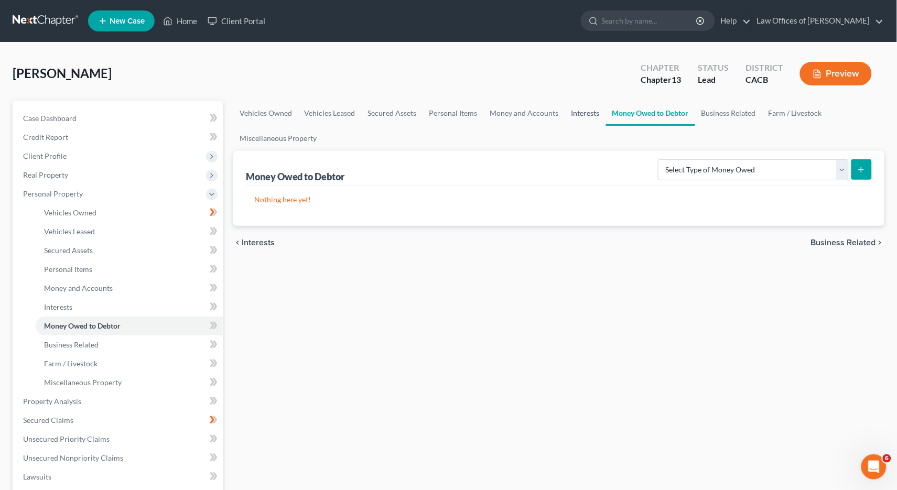
click at [574, 117] on link "Interests" at bounding box center [585, 113] width 41 height 25
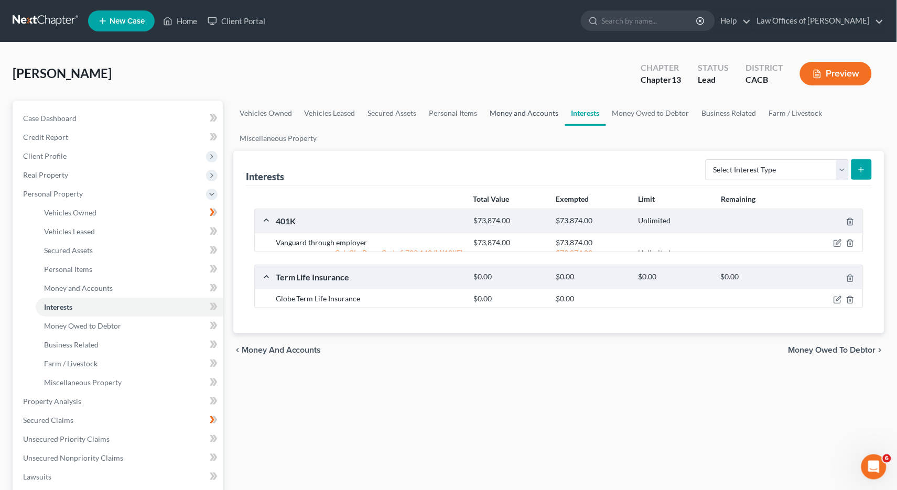
click at [520, 115] on link "Money and Accounts" at bounding box center [524, 113] width 81 height 25
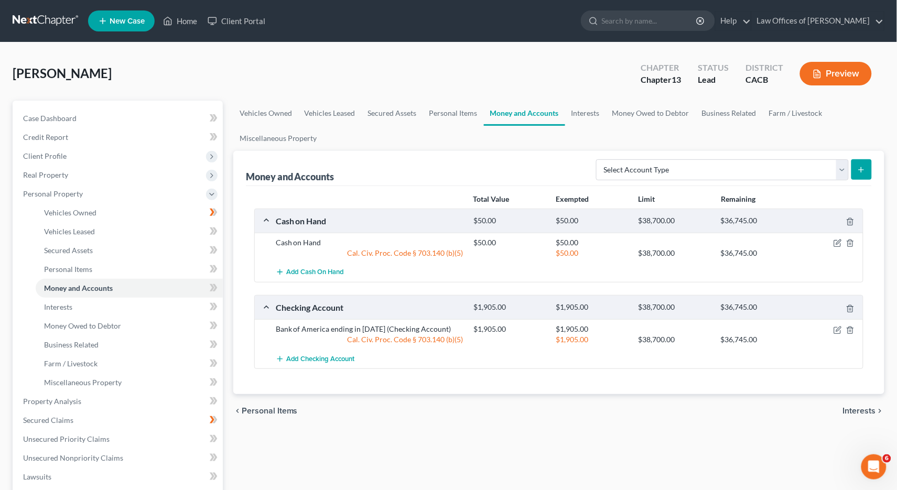
scroll to position [29, 0]
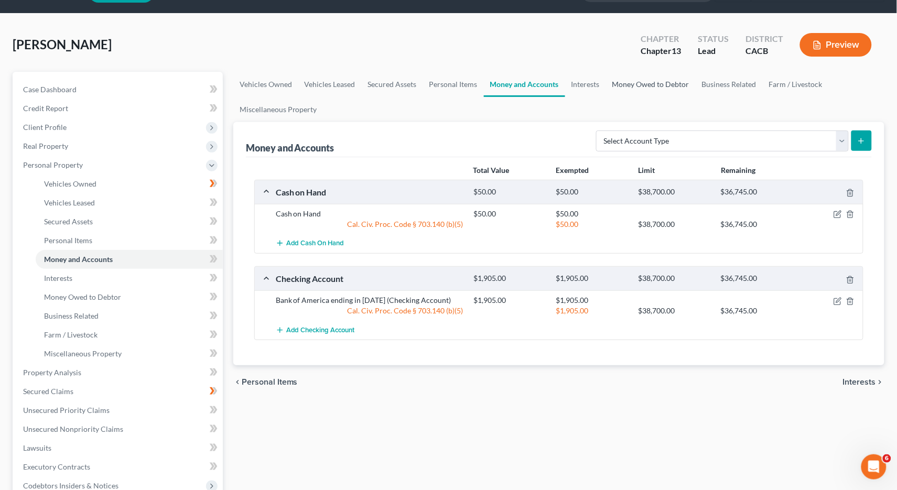
click at [642, 83] on link "Money Owed to Debtor" at bounding box center [651, 84] width 90 height 25
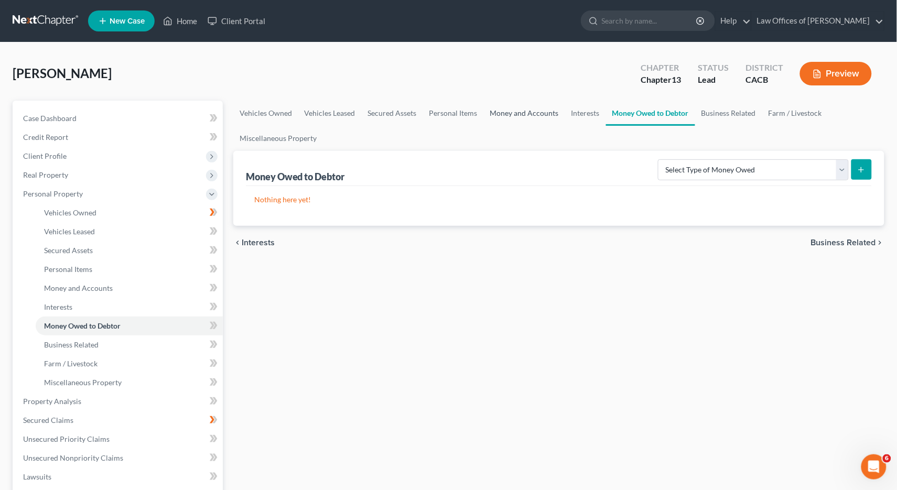
click at [502, 112] on link "Money and Accounts" at bounding box center [524, 113] width 81 height 25
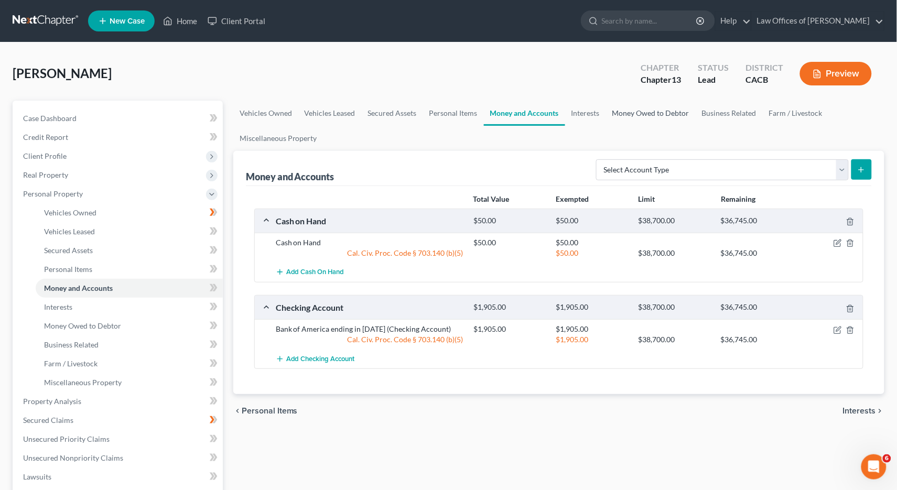
click at [632, 111] on link "Money Owed to Debtor" at bounding box center [651, 113] width 90 height 25
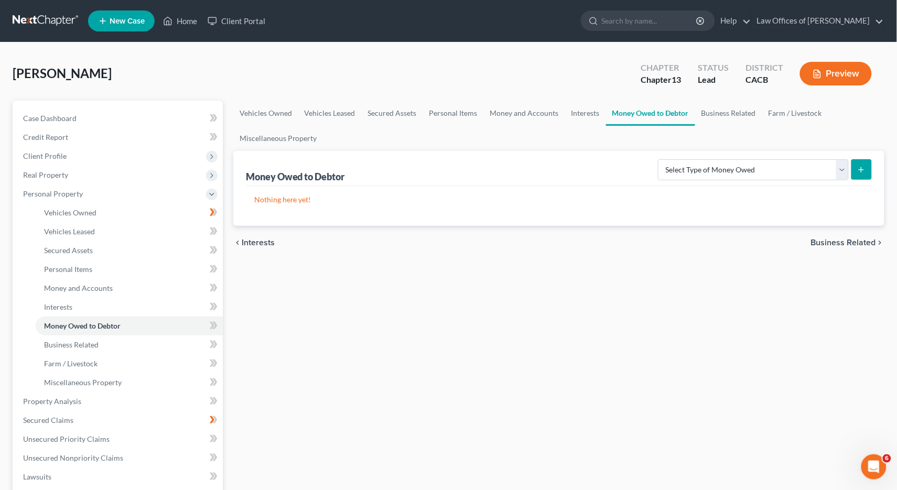
click at [706, 155] on div "Select Type of Money Owed Accounts Receivable (A/B: 38) Alimony (A/B: 29) Child…" at bounding box center [763, 169] width 218 height 28
select select "expected_tax_refund"
click at [855, 174] on button "submit" at bounding box center [861, 169] width 20 height 20
select select "0"
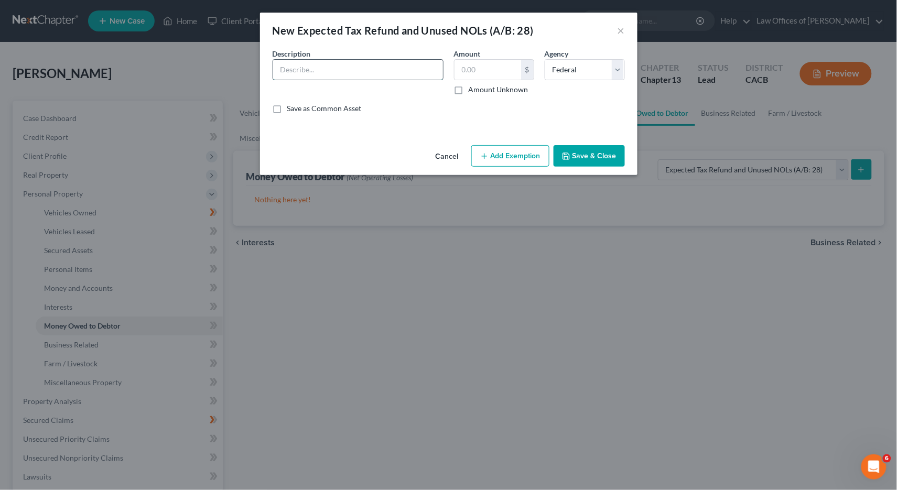
click at [366, 72] on input "text" at bounding box center [358, 70] width 170 height 20
type input "Anticipated Tax Refund"
type input "1,200"
click at [511, 156] on button "Add Exemption" at bounding box center [510, 156] width 78 height 22
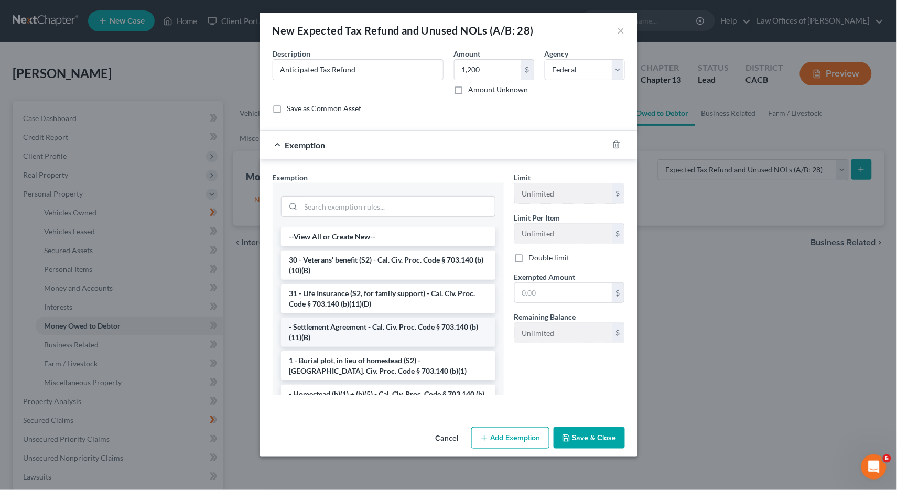
scroll to position [2, 0]
click at [315, 203] on input "search" at bounding box center [398, 207] width 194 height 20
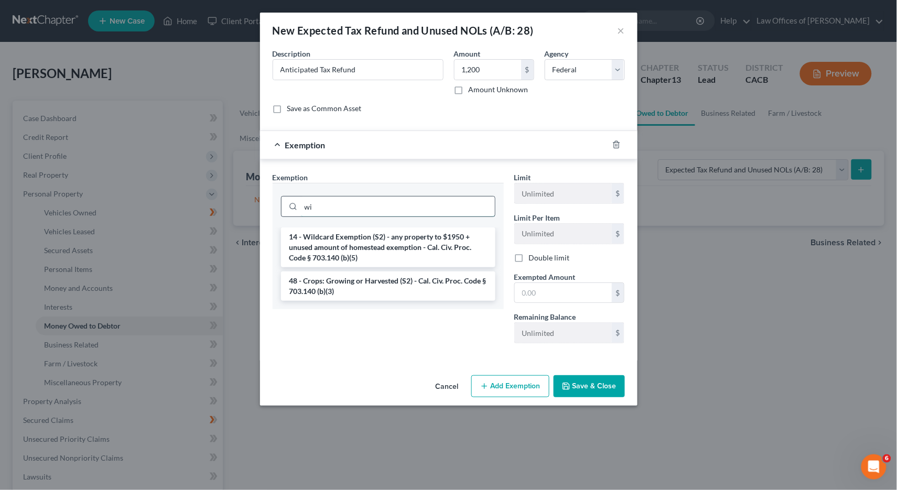
scroll to position [0, 0]
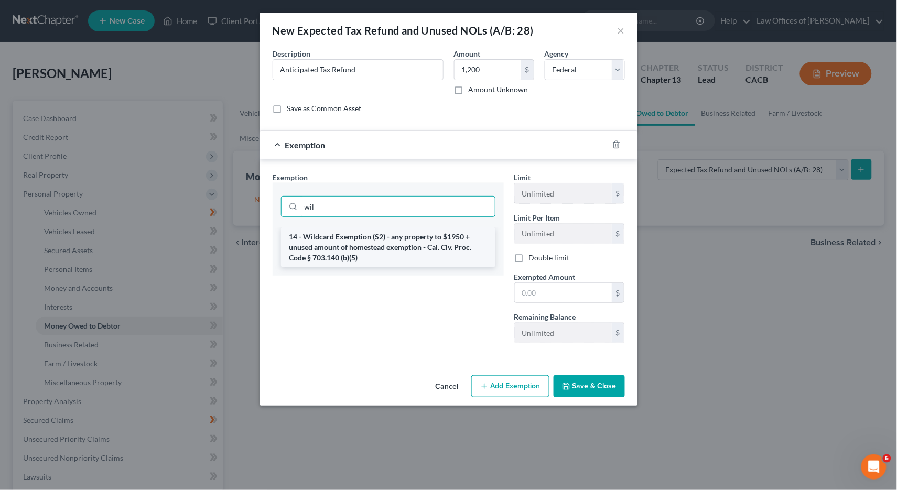
type input "wil"
click at [333, 257] on li "14 - Wildcard Exemption (S2) - any property to $1950 + unused amount of homeste…" at bounding box center [388, 248] width 214 height 40
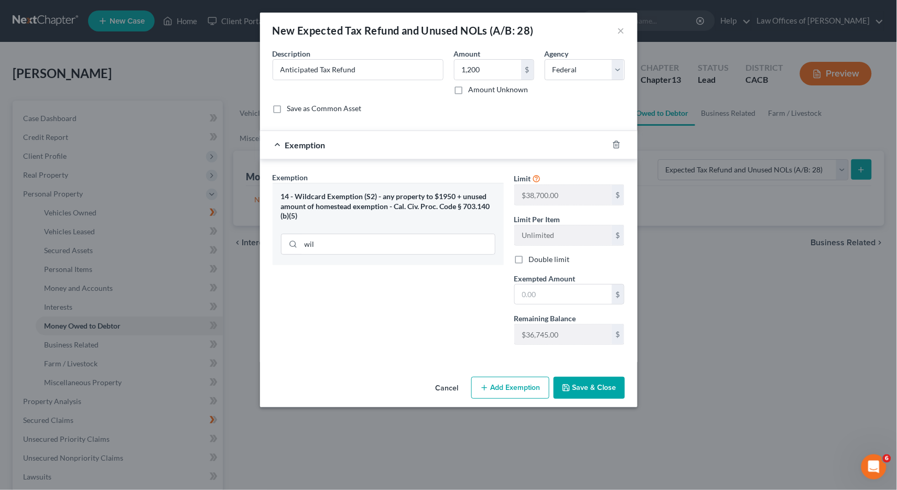
click at [530, 303] on div "Limit $38,700.00 $ Limit Per Item Unlimited $ Double limit Exempted Amount * $ …" at bounding box center [569, 262] width 121 height 181
click at [529, 296] on input "text" at bounding box center [563, 295] width 97 height 20
type input "1,200"
click at [596, 389] on button "Save & Close" at bounding box center [589, 388] width 71 height 22
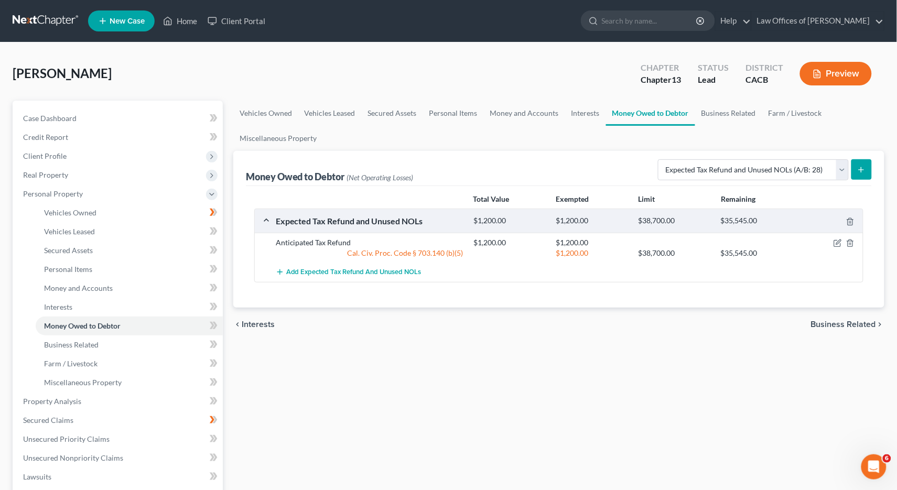
click at [869, 171] on button "submit" at bounding box center [861, 169] width 20 height 20
select select "0"
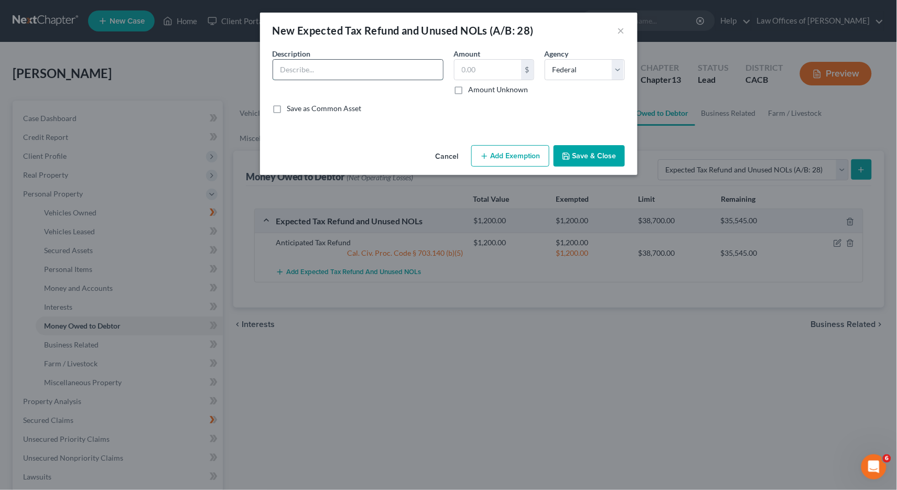
click at [359, 67] on input "text" at bounding box center [358, 70] width 170 height 20
type input "s"
type input "Anticipated tax return 2025"
type input "1,400"
click at [492, 165] on button "Add Exemption" at bounding box center [510, 156] width 78 height 22
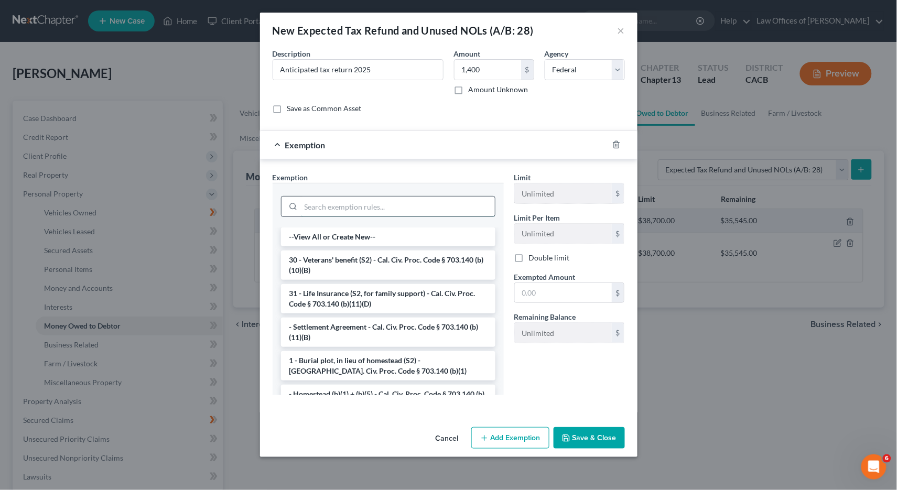
click at [369, 203] on input "search" at bounding box center [398, 207] width 194 height 20
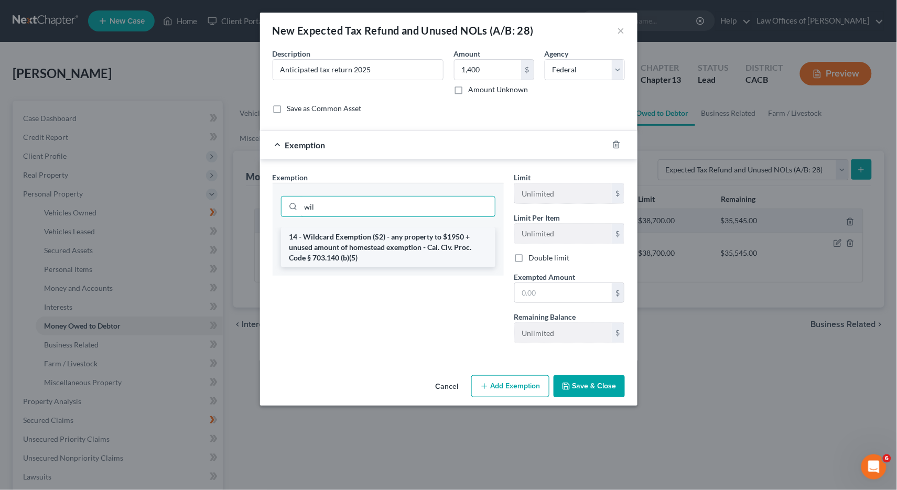
type input "wil"
click at [383, 251] on li "14 - Wildcard Exemption (S2) - any property to $1950 + unused amount of homeste…" at bounding box center [388, 248] width 214 height 40
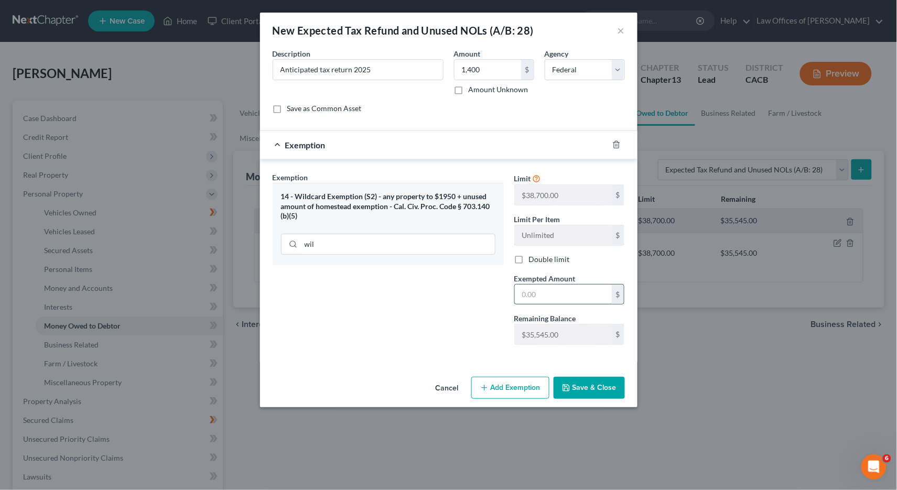
click at [551, 292] on input "text" at bounding box center [563, 295] width 97 height 20
type input "1,400"
click at [597, 390] on button "Save & Close" at bounding box center [589, 388] width 71 height 22
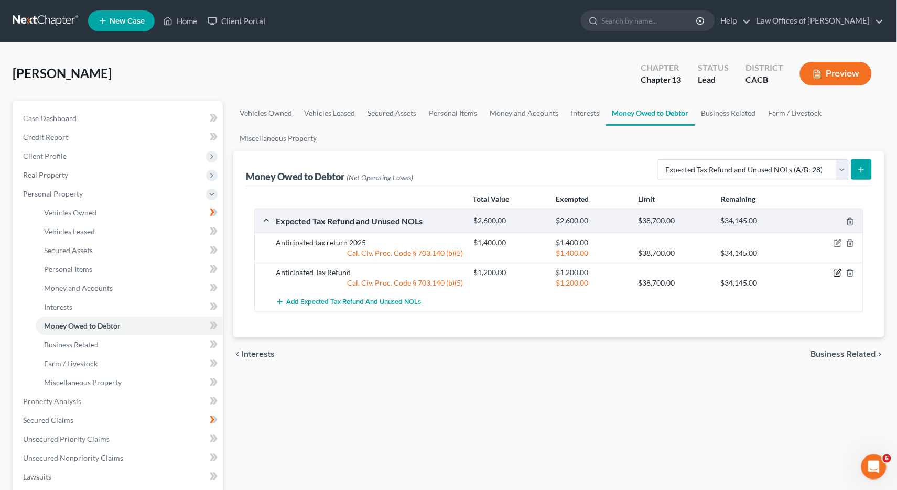
click at [834, 272] on icon "button" at bounding box center [837, 274] width 6 height 6
select select "0"
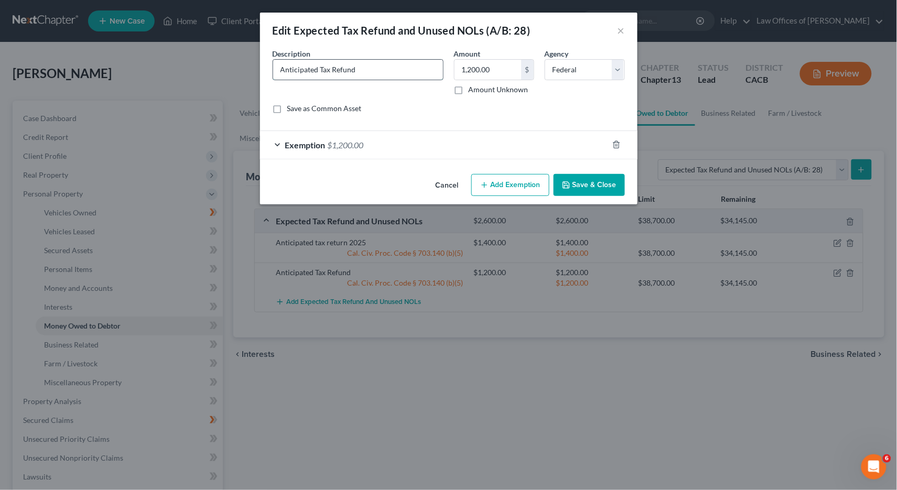
click at [363, 71] on input "Anticipated Tax Refund" at bounding box center [358, 70] width 170 height 20
type input "Anticipated tax refund 2025"
click at [564, 181] on icon "button" at bounding box center [566, 185] width 8 height 8
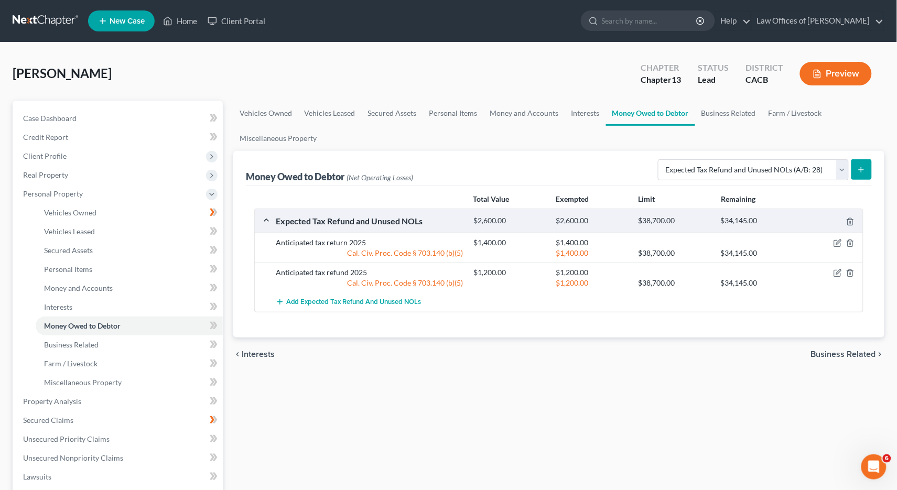
scroll to position [254, 0]
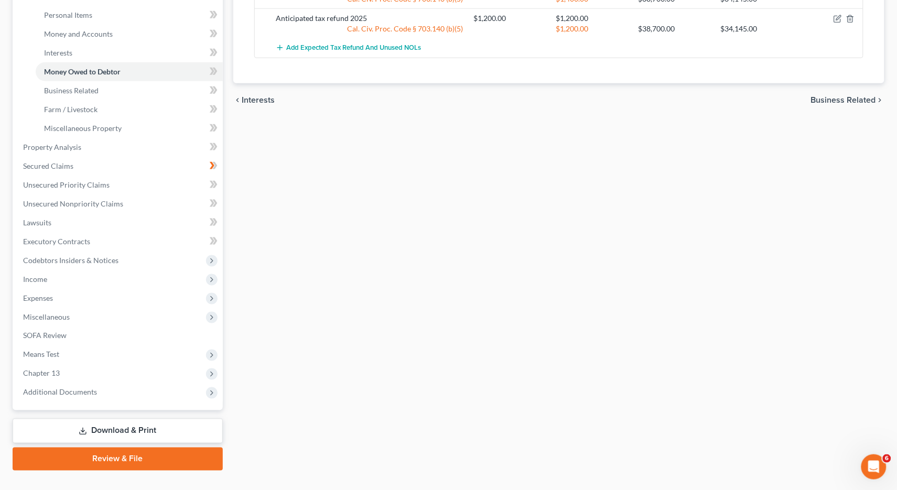
click at [96, 419] on link "Download & Print" at bounding box center [118, 431] width 210 height 25
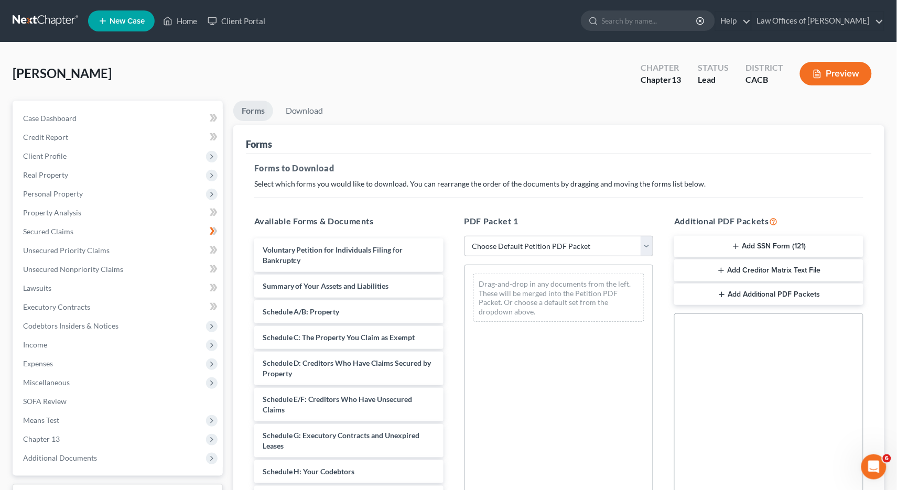
click at [728, 1] on nav "Home New Case Client Portal Law Offices of [PERSON_NAME] [EMAIL_ADDRESS][DOMAIN…" at bounding box center [448, 21] width 897 height 42
select select "0"
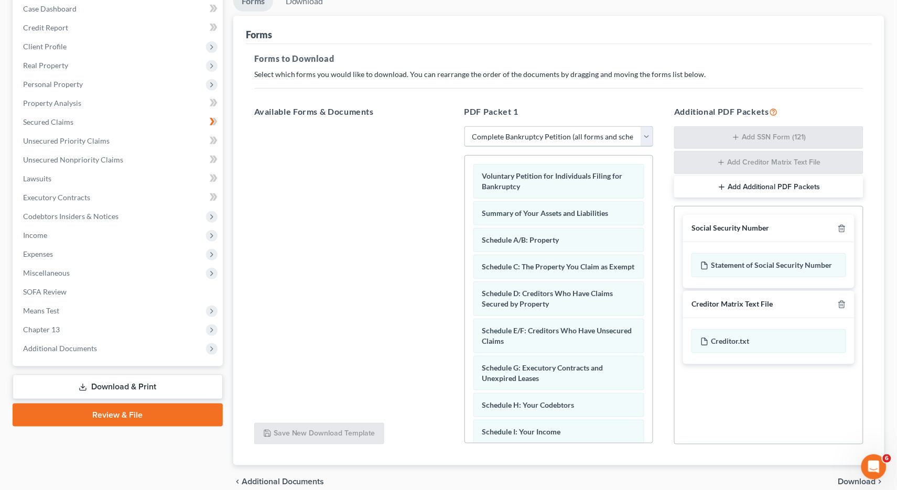
scroll to position [138, 0]
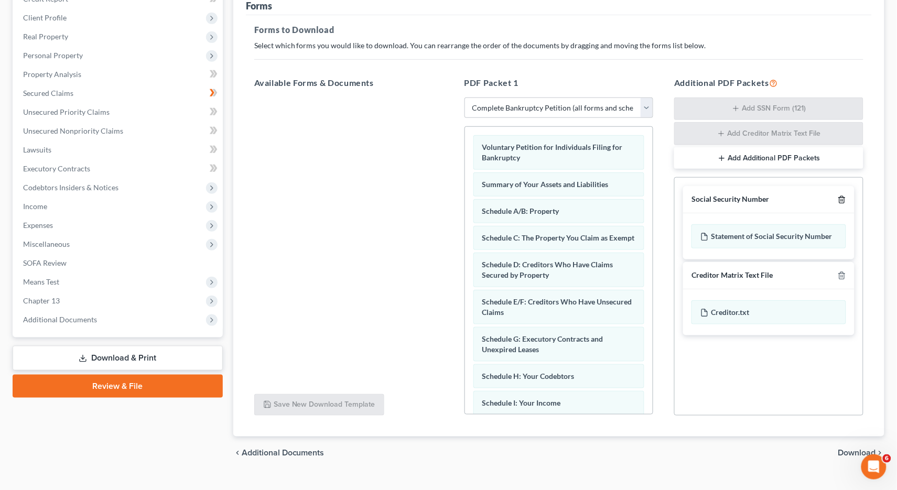
click at [844, 200] on icon "button" at bounding box center [841, 200] width 5 height 7
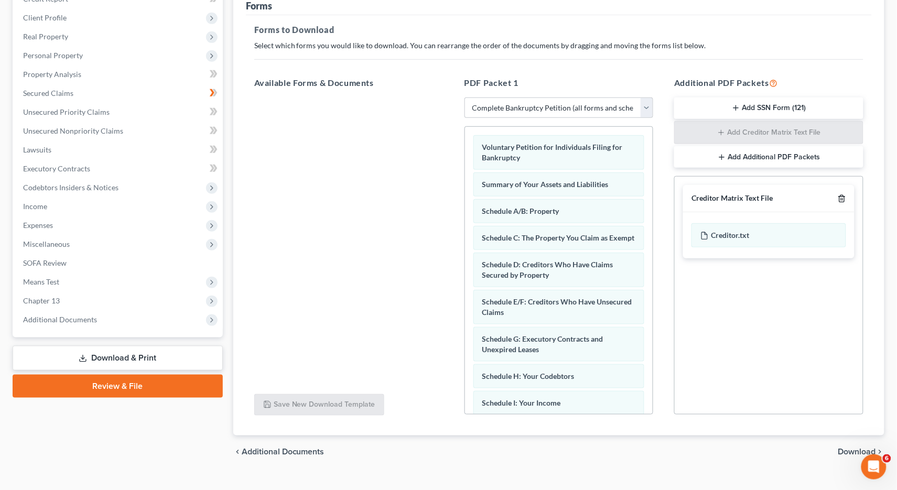
click at [844, 198] on icon "button" at bounding box center [842, 199] width 8 height 8
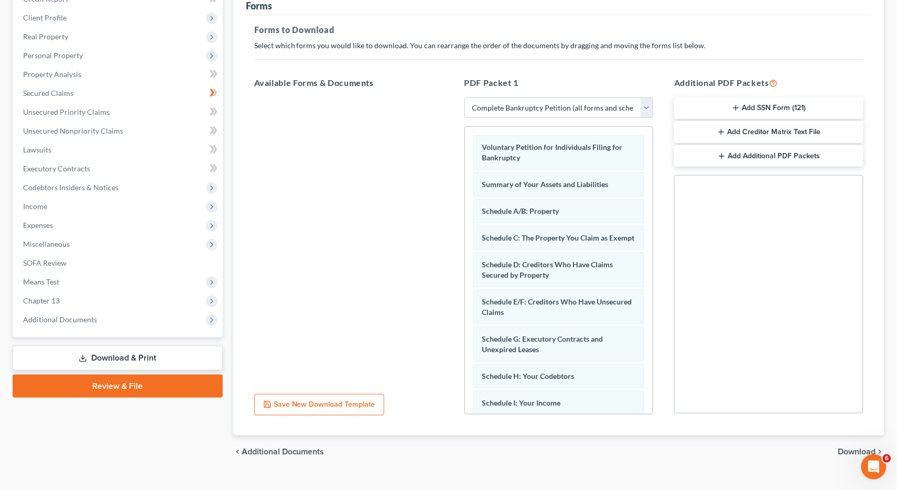
click at [850, 448] on span "Download" at bounding box center [857, 452] width 38 height 8
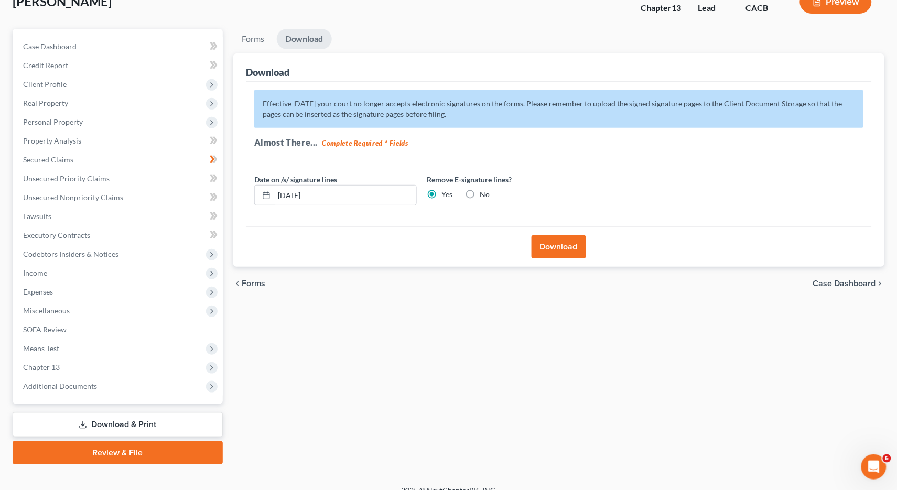
click at [480, 190] on label "No" at bounding box center [485, 194] width 10 height 10
click at [484, 190] on input "No" at bounding box center [487, 192] width 7 height 7
radio input "true"
click at [442, 191] on label "Yes" at bounding box center [447, 194] width 11 height 10
click at [446, 191] on input "Yes" at bounding box center [449, 192] width 7 height 7
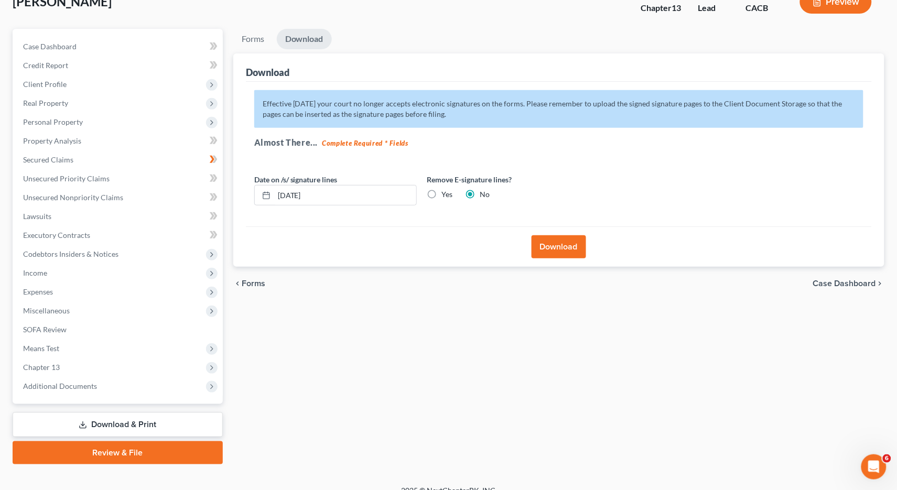
radio input "true"
radio input "false"
click at [568, 249] on button "Download" at bounding box center [559, 246] width 55 height 23
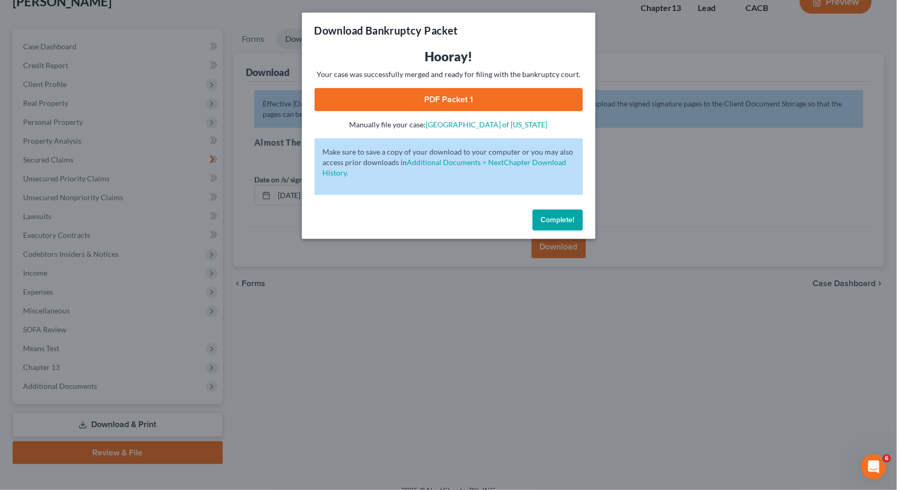
click at [485, 95] on link "PDF Packet 1" at bounding box center [449, 99] width 268 height 23
click at [547, 210] on button "Complete!" at bounding box center [558, 220] width 50 height 21
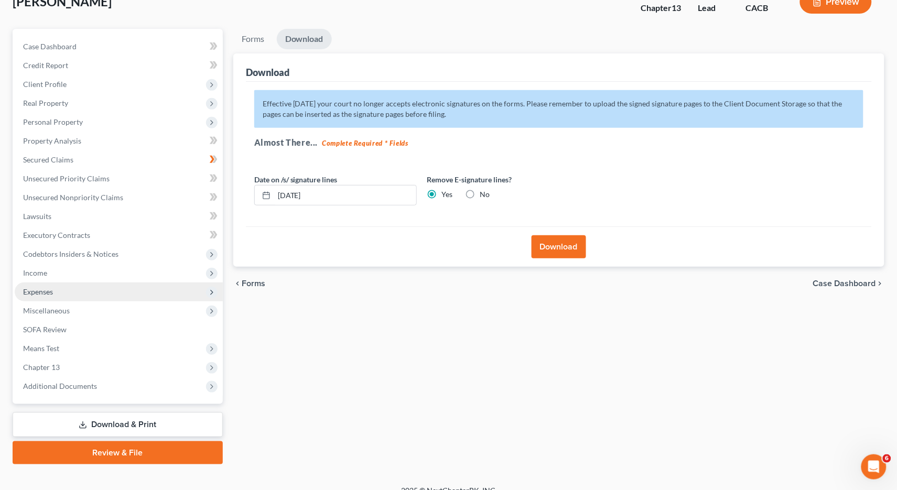
click at [71, 284] on span "Expenses" at bounding box center [119, 292] width 208 height 19
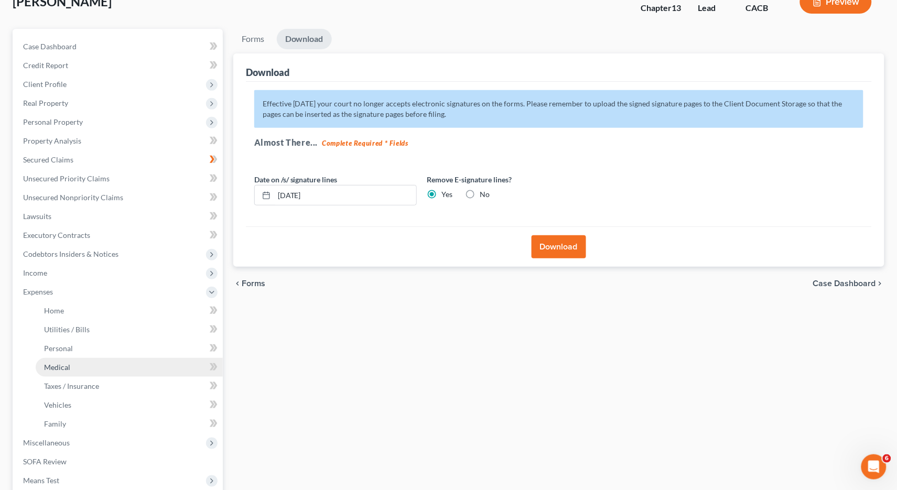
click at [111, 358] on link "Medical" at bounding box center [129, 367] width 187 height 19
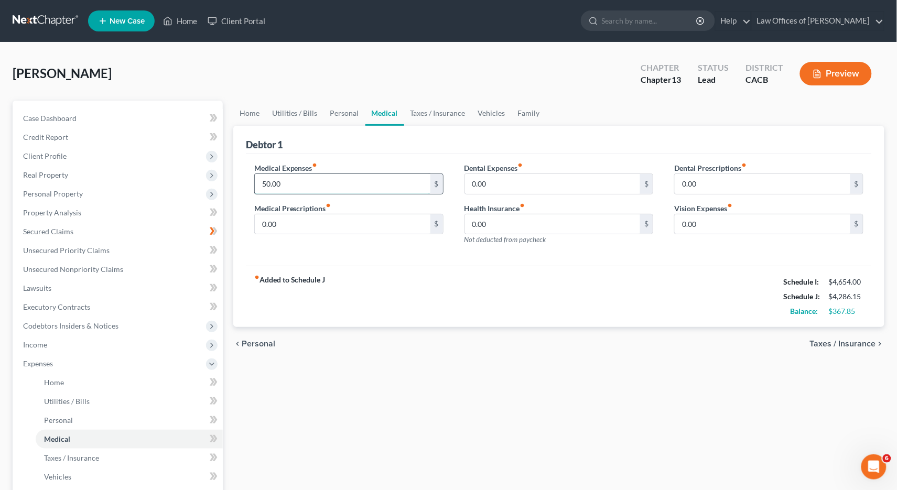
click at [308, 182] on input "50.00" at bounding box center [343, 184] width 176 height 20
click at [287, 336] on div "chevron_left Personal Taxes / Insurance chevron_right" at bounding box center [558, 344] width 651 height 34
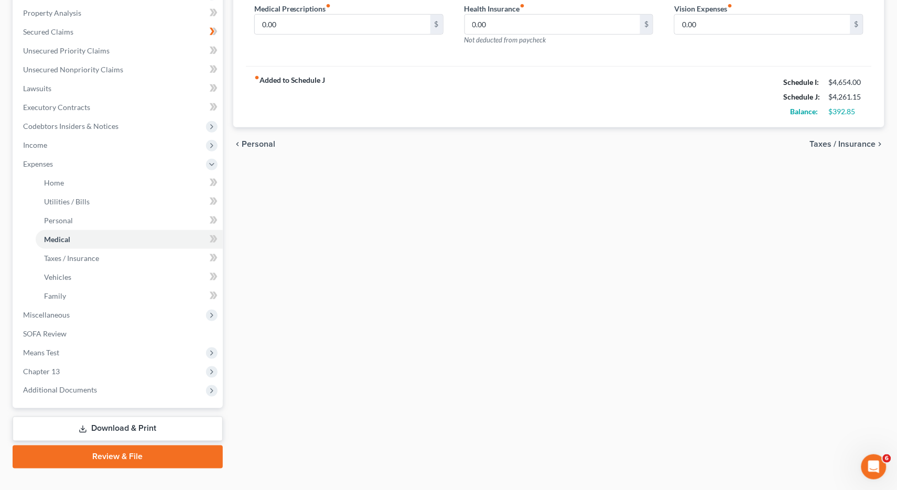
click at [132, 417] on link "Download & Print" at bounding box center [118, 429] width 210 height 25
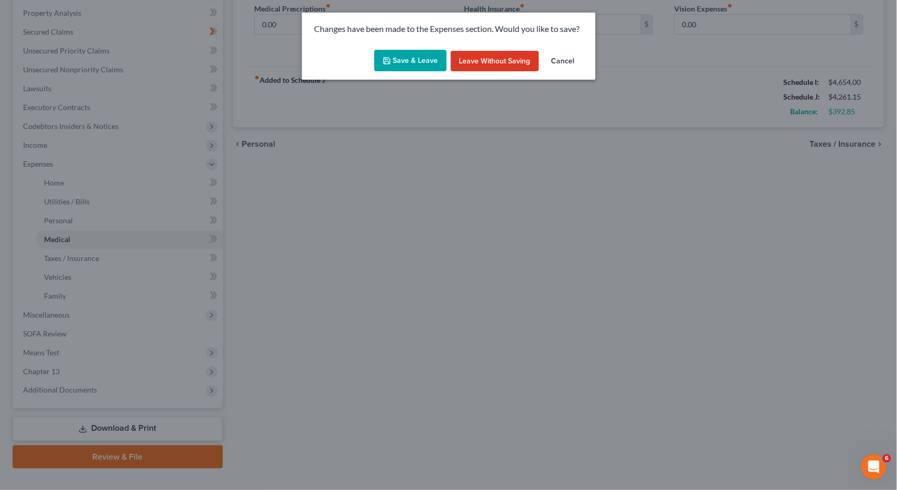
click at [407, 65] on button "Save & Leave" at bounding box center [410, 61] width 72 height 22
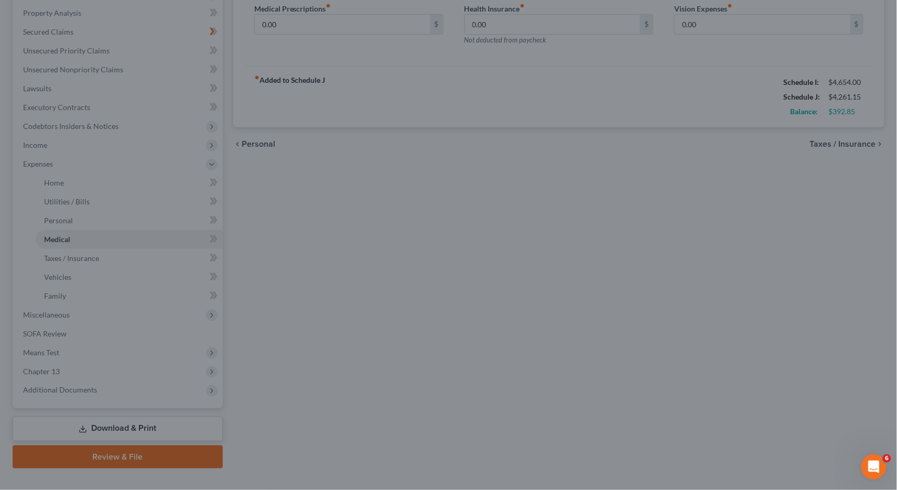
type input "25.00"
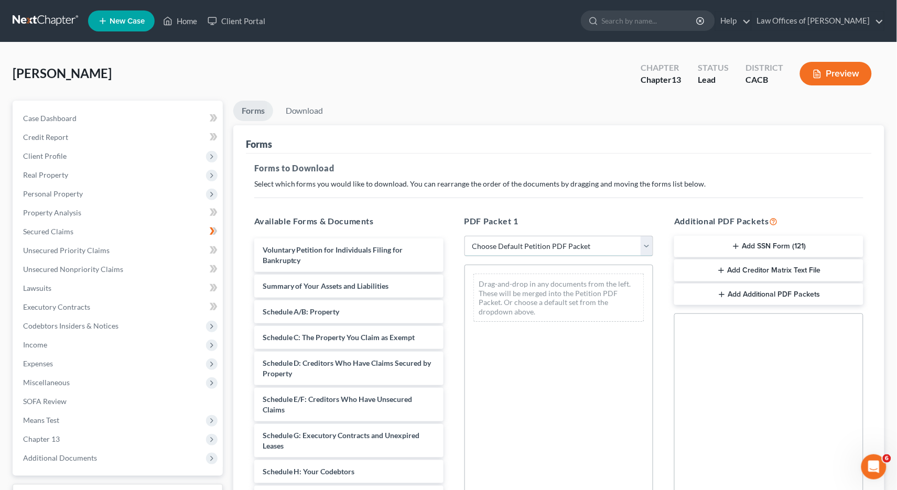
select select "0"
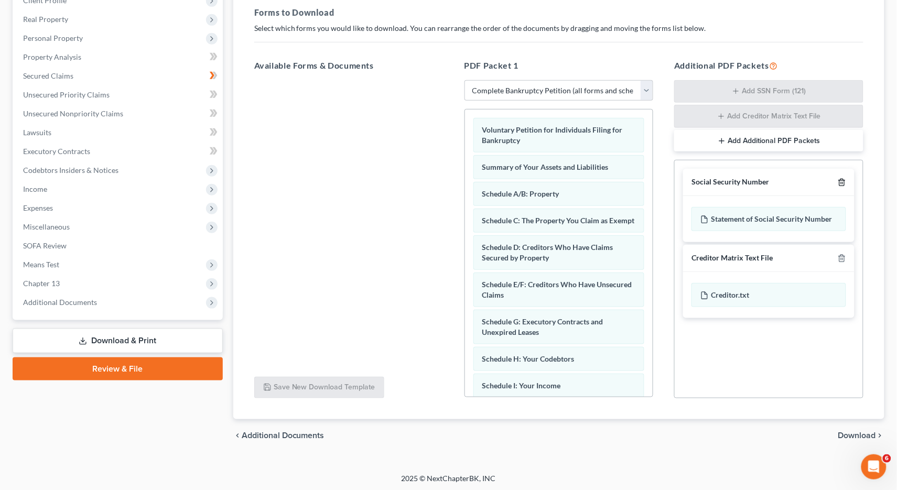
click at [843, 179] on icon "button" at bounding box center [841, 182] width 5 height 7
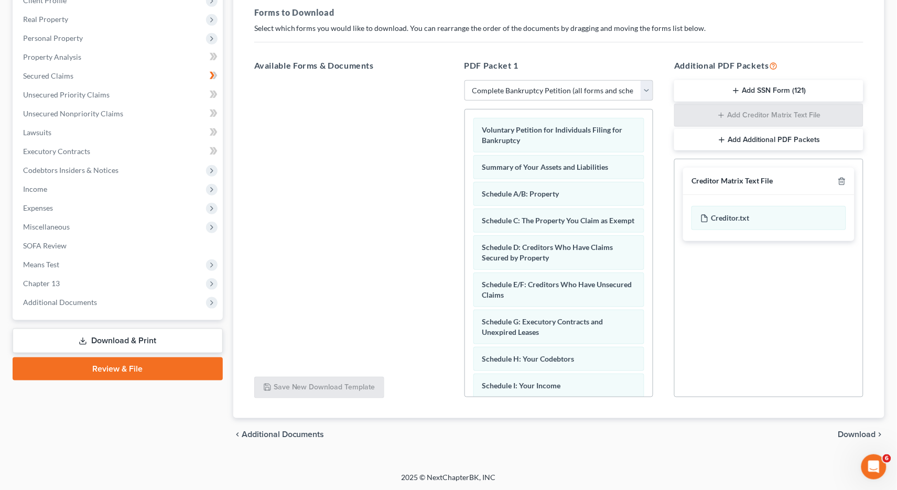
scroll to position [155, 0]
click at [845, 178] on icon "button" at bounding box center [842, 182] width 8 height 8
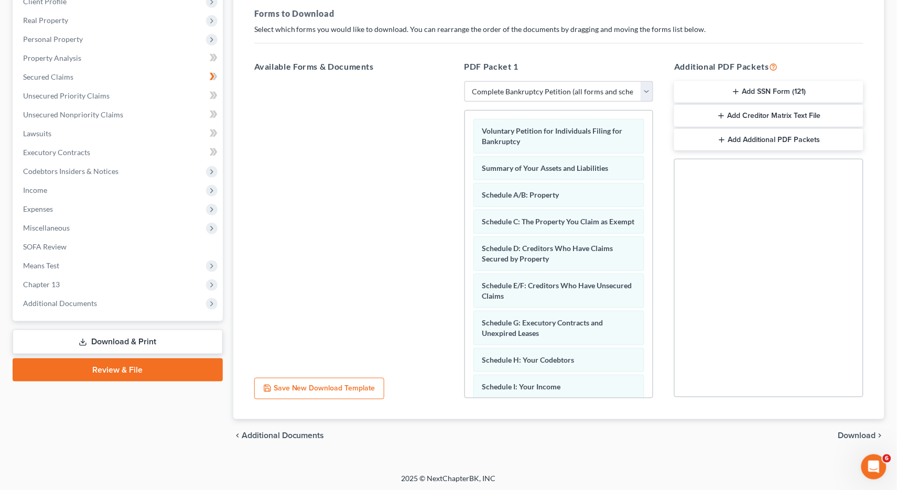
click at [858, 432] on span "Download" at bounding box center [857, 436] width 38 height 8
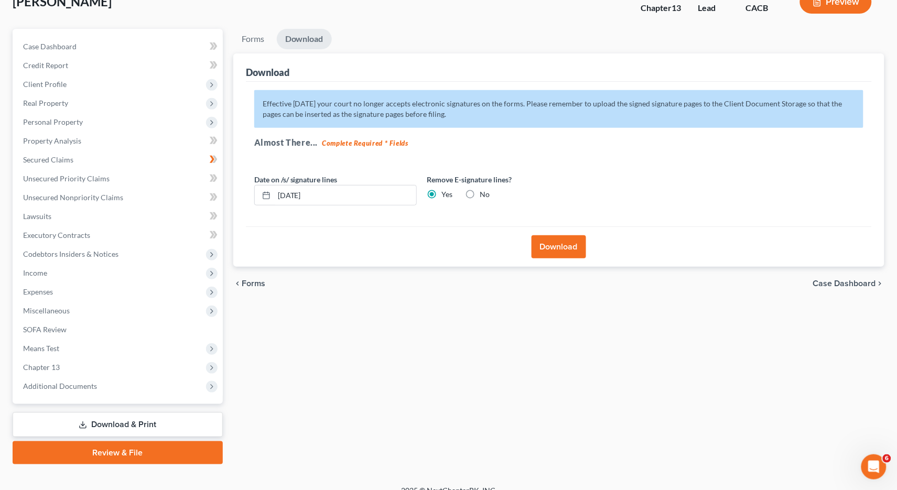
click at [480, 189] on label "No" at bounding box center [485, 194] width 10 height 10
click at [484, 189] on input "No" at bounding box center [487, 192] width 7 height 7
radio input "true"
radio input "false"
click at [537, 242] on button "Download" at bounding box center [559, 246] width 55 height 23
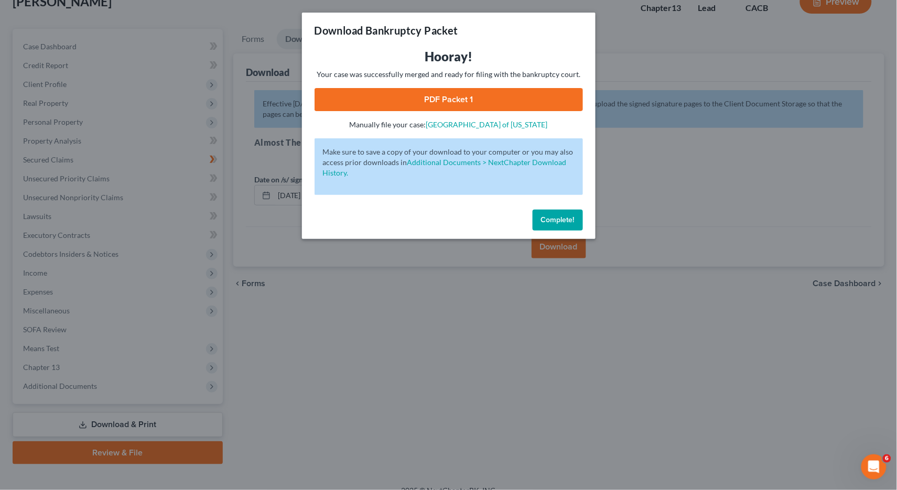
click at [446, 98] on link "PDF Packet 1" at bounding box center [449, 99] width 268 height 23
click at [554, 211] on button "Complete!" at bounding box center [558, 220] width 50 height 21
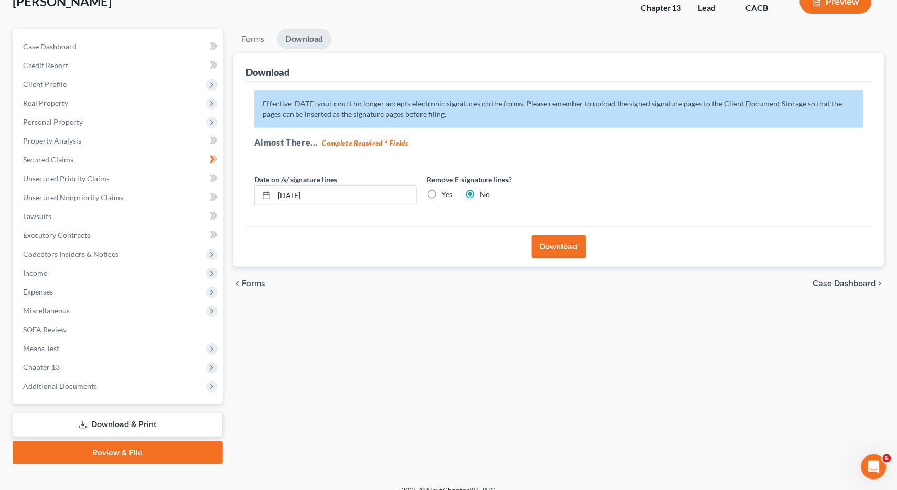
scroll to position [0, 0]
